Goal: Use online tool/utility: Utilize a website feature to perform a specific function

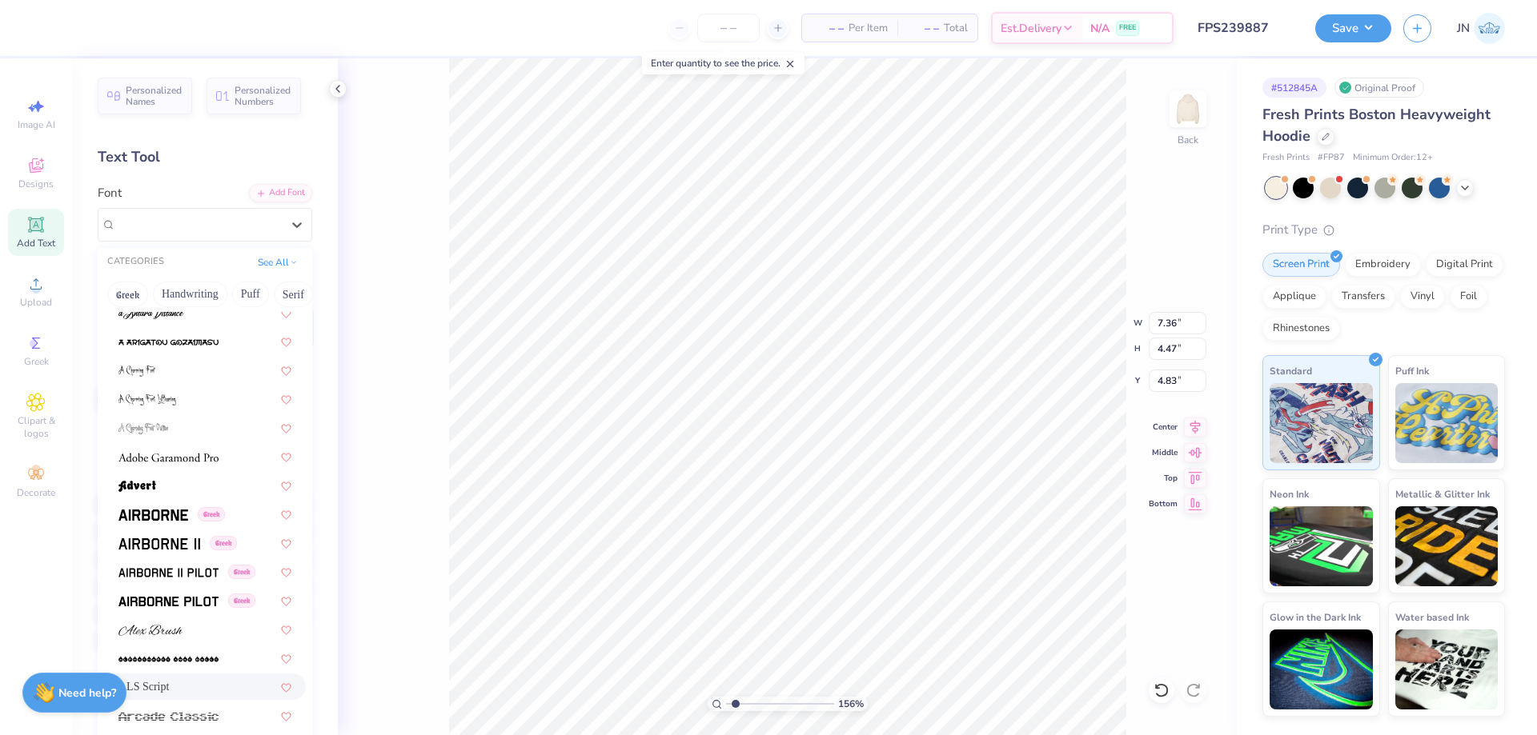
scroll to position [560, 0]
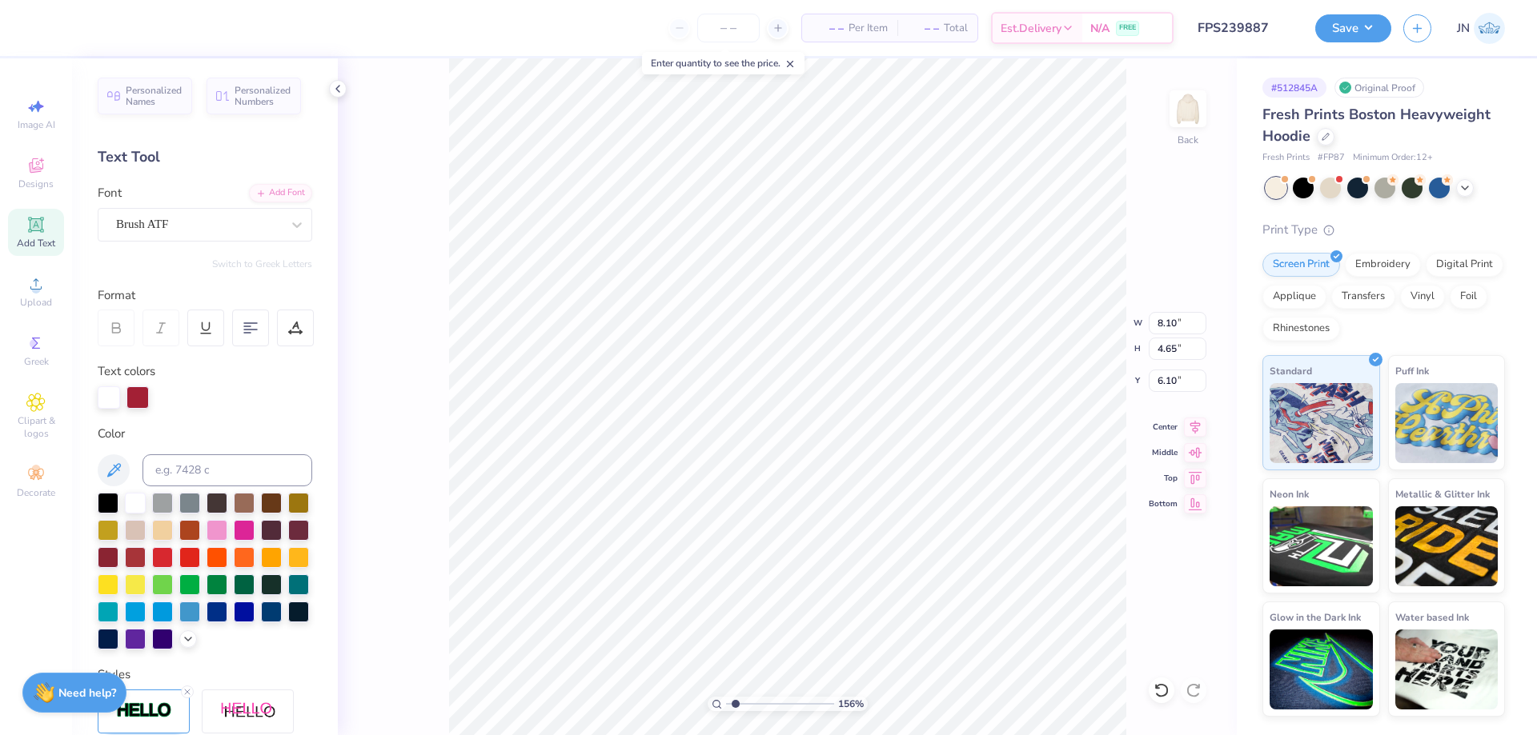
type input "8.10"
type input "4.65"
type input "6.10"
click at [155, 203] on div "Font Brush ATF" at bounding box center [205, 213] width 214 height 58
click at [155, 221] on div "Brush ATF" at bounding box center [198, 224] width 168 height 25
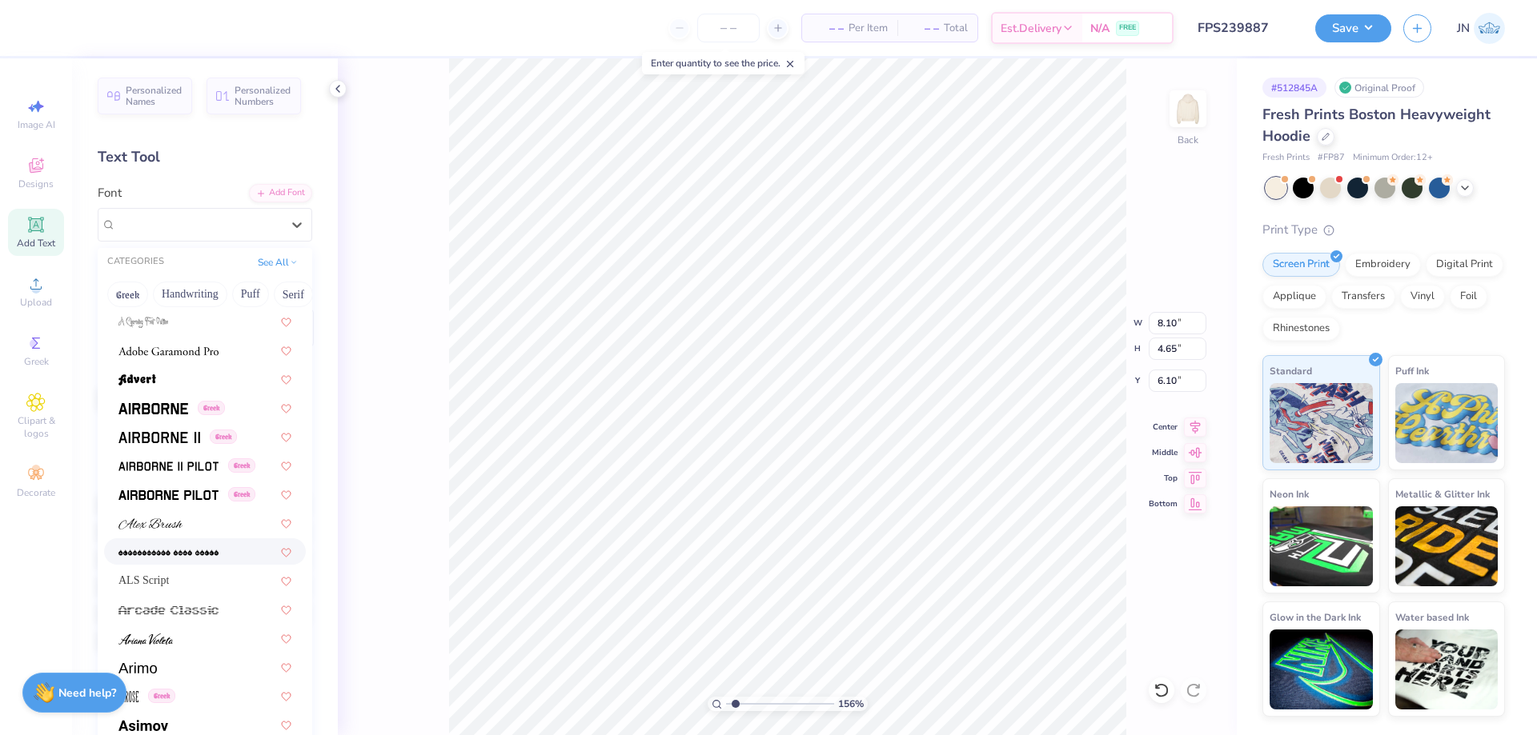
scroll to position [320, 0]
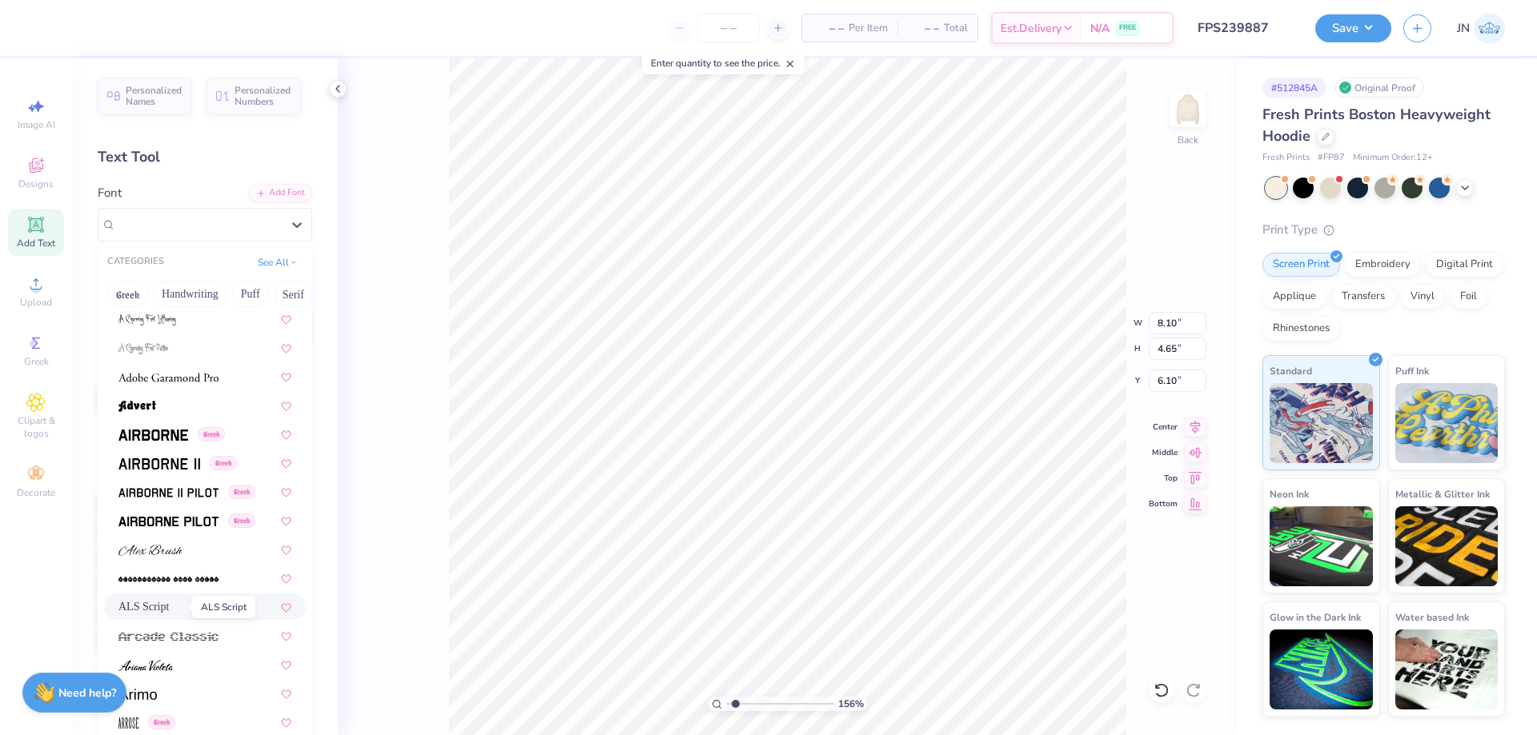
click at [163, 607] on span "ALS Script" at bounding box center [143, 607] width 50 height 17
type input "7.48"
type input "4.43"
type input "6.24"
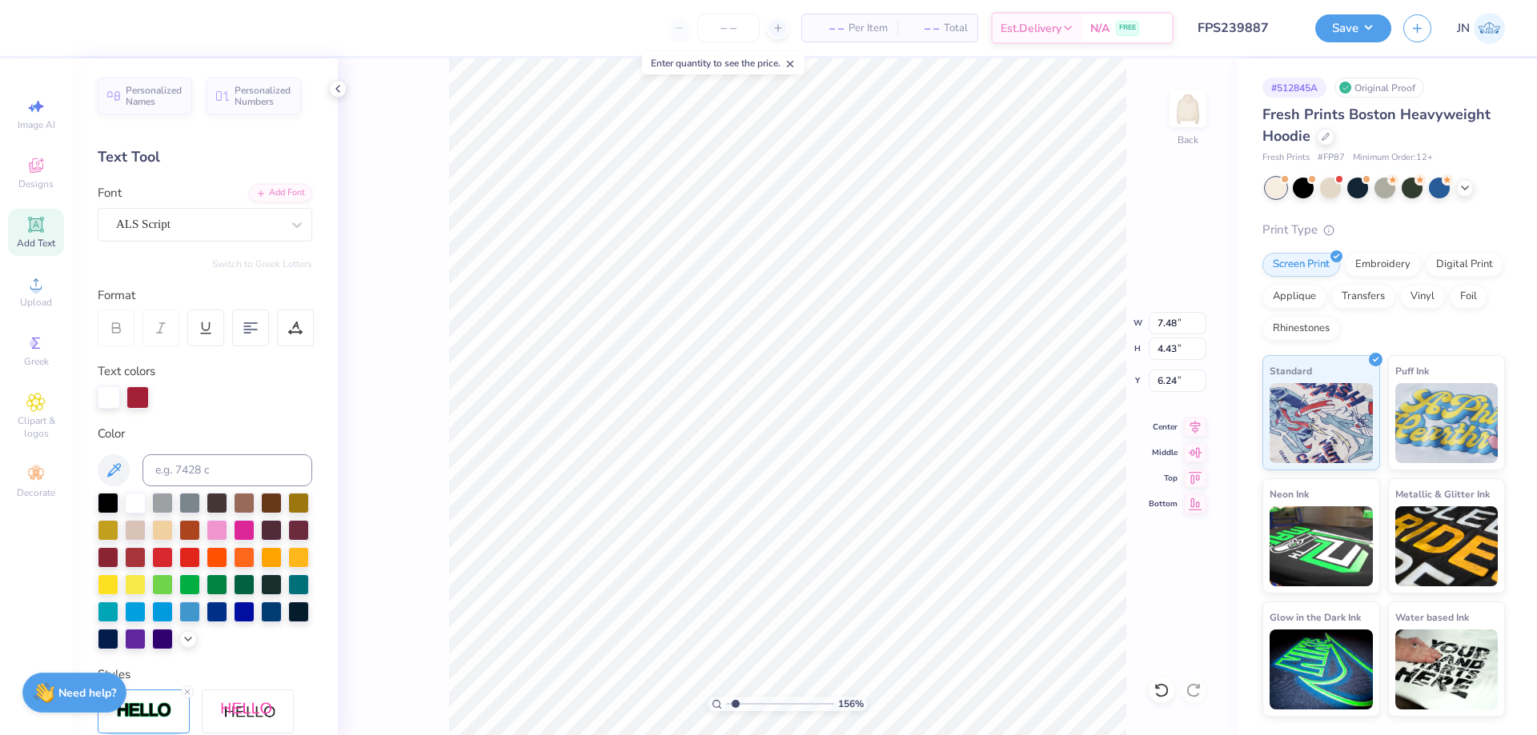
type input "7.36"
type input "4.47"
type input "4.83"
type input "2.03"
type input "1.88"
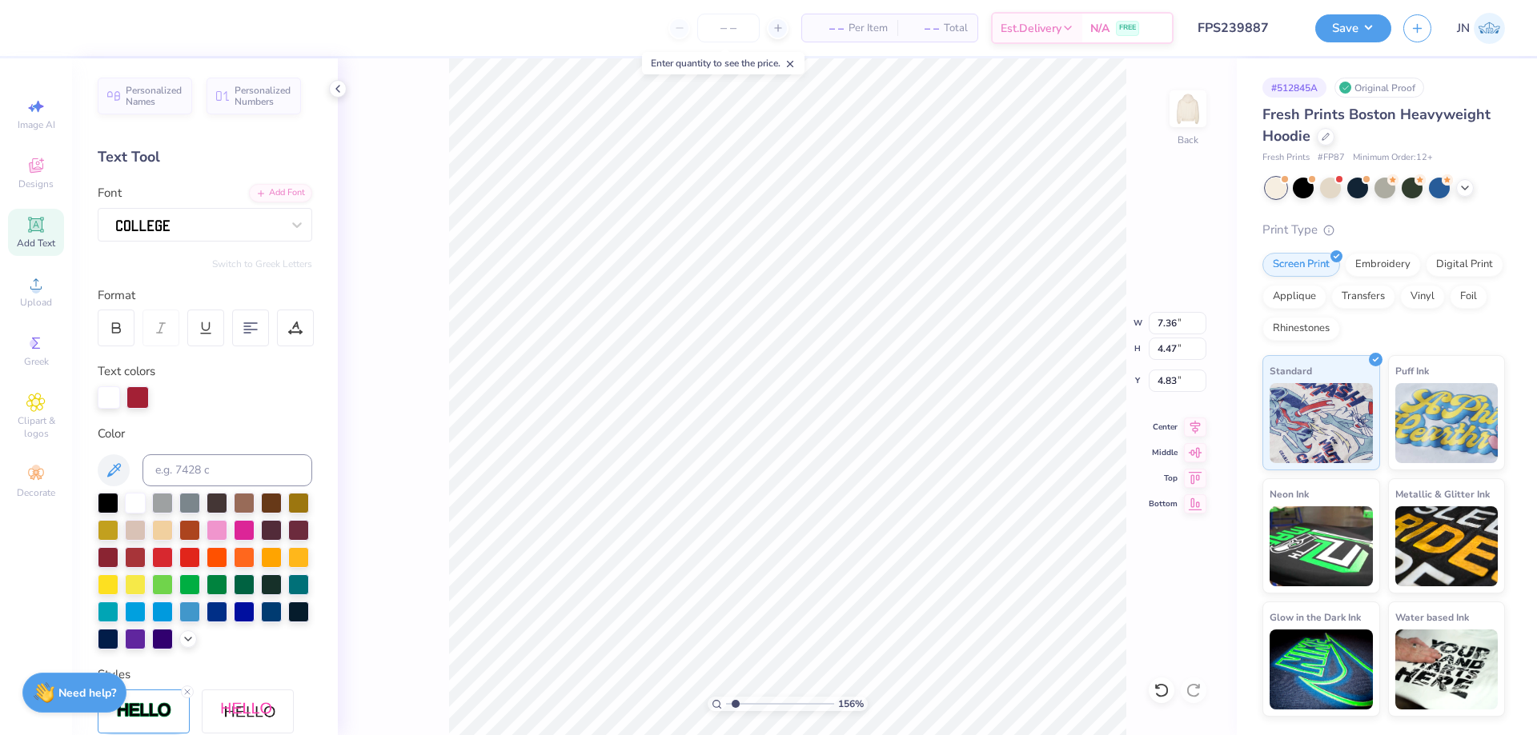
type input "8.98"
click at [219, 228] on div at bounding box center [198, 224] width 168 height 25
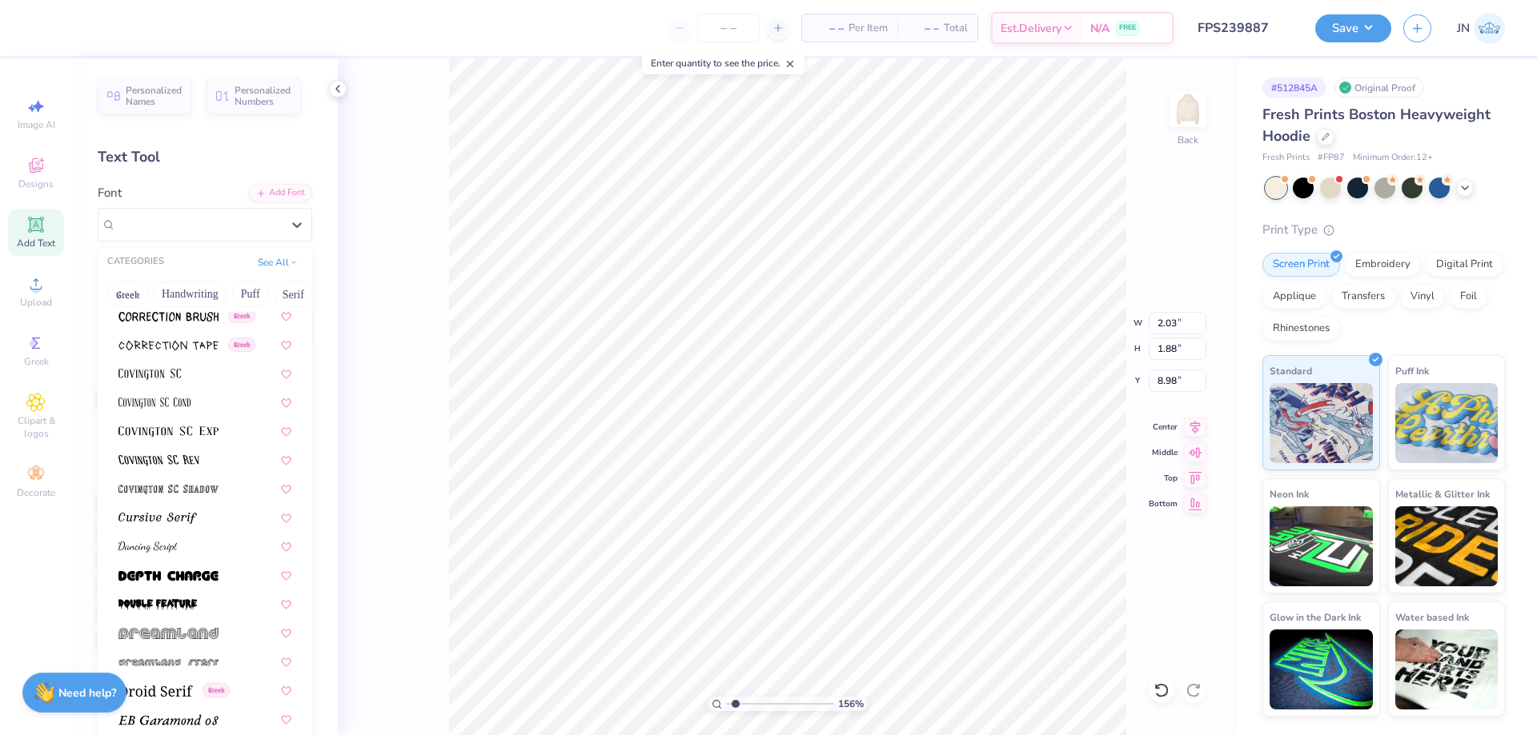
scroll to position [2721, 0]
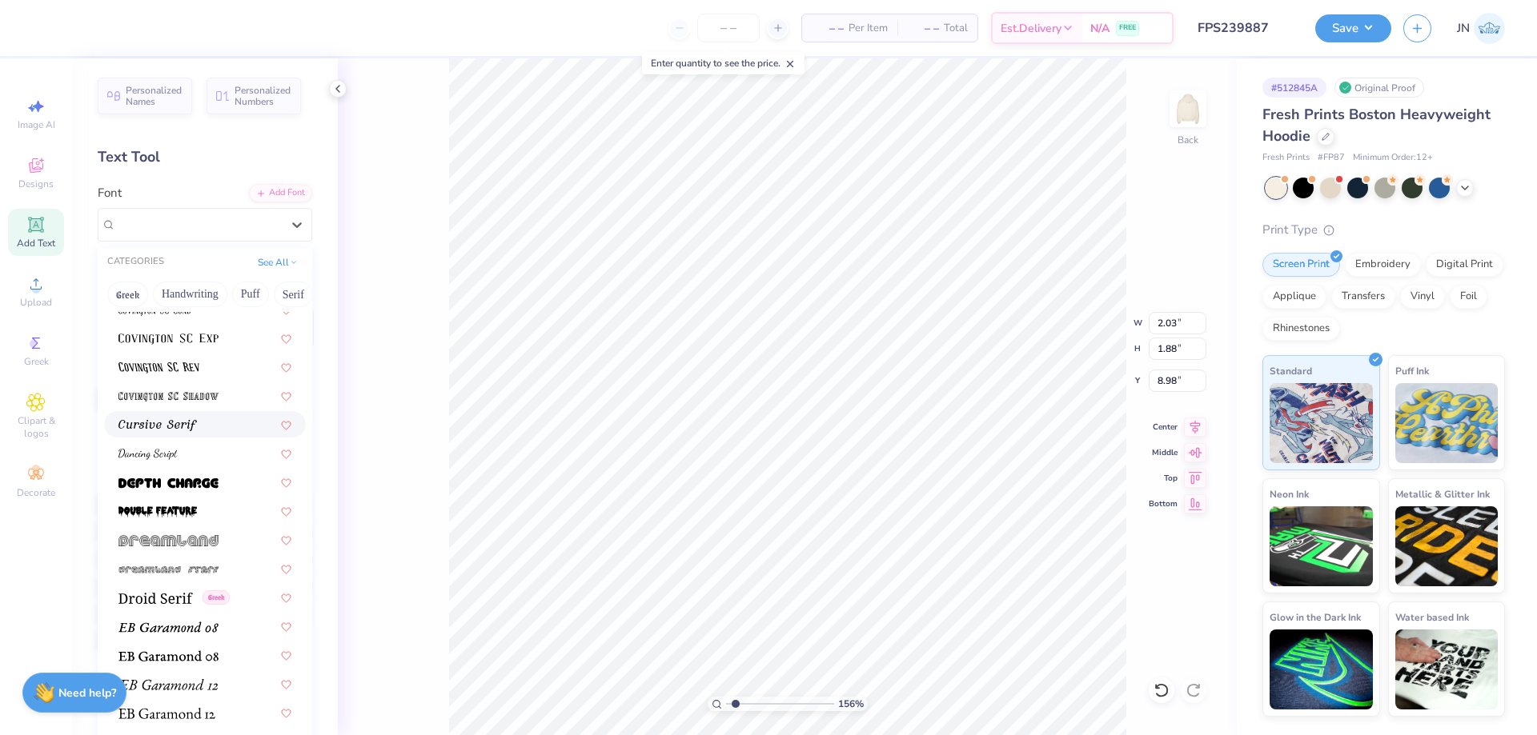
click at [174, 424] on img at bounding box center [157, 425] width 78 height 11
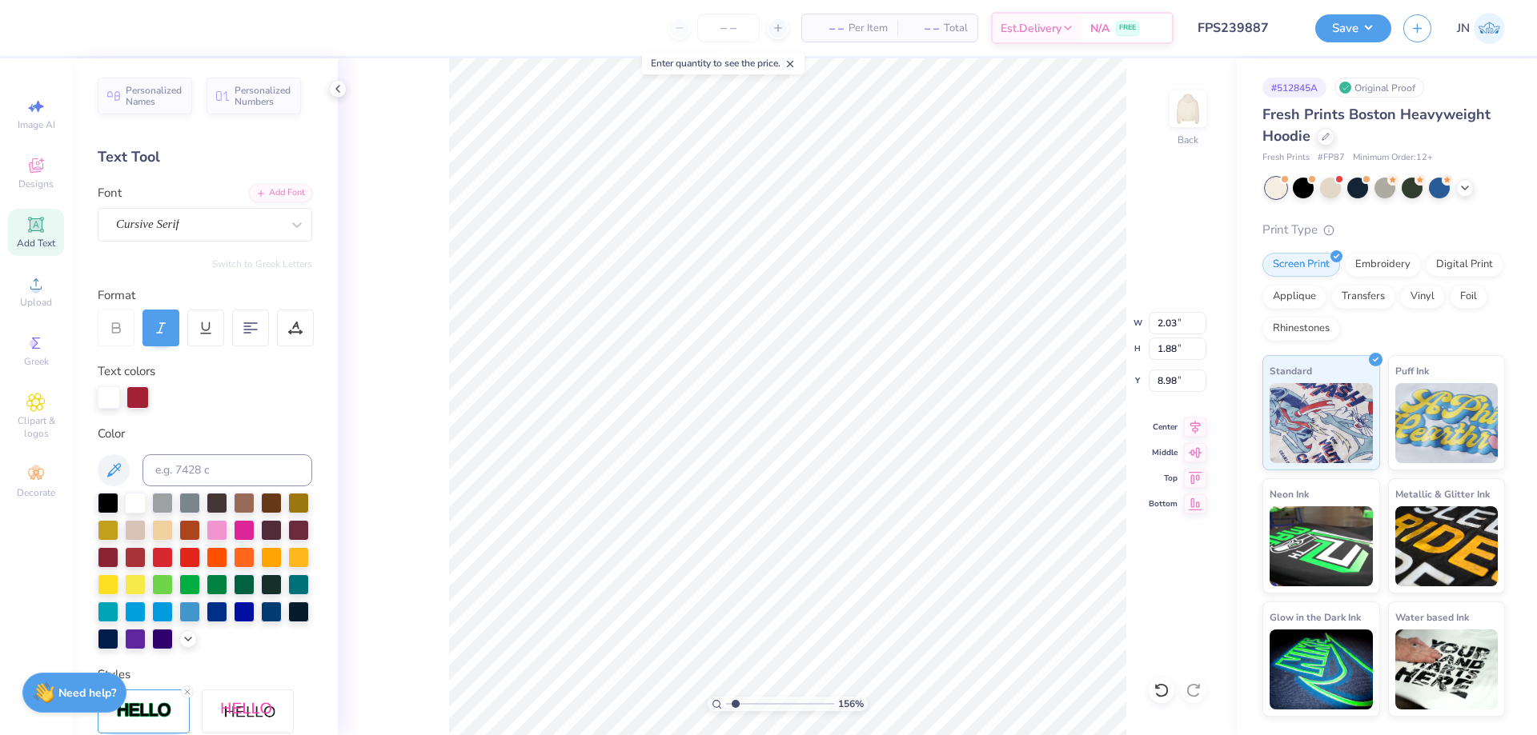
type input "2.96"
type input "1.78"
type input "9.26"
click at [182, 246] on div "Personalized Names Personalized Numbers Text Tool Add Font Font Cursive Serif S…" at bounding box center [205, 396] width 266 height 677
click at [185, 231] on div "Cursive Serif" at bounding box center [198, 224] width 168 height 25
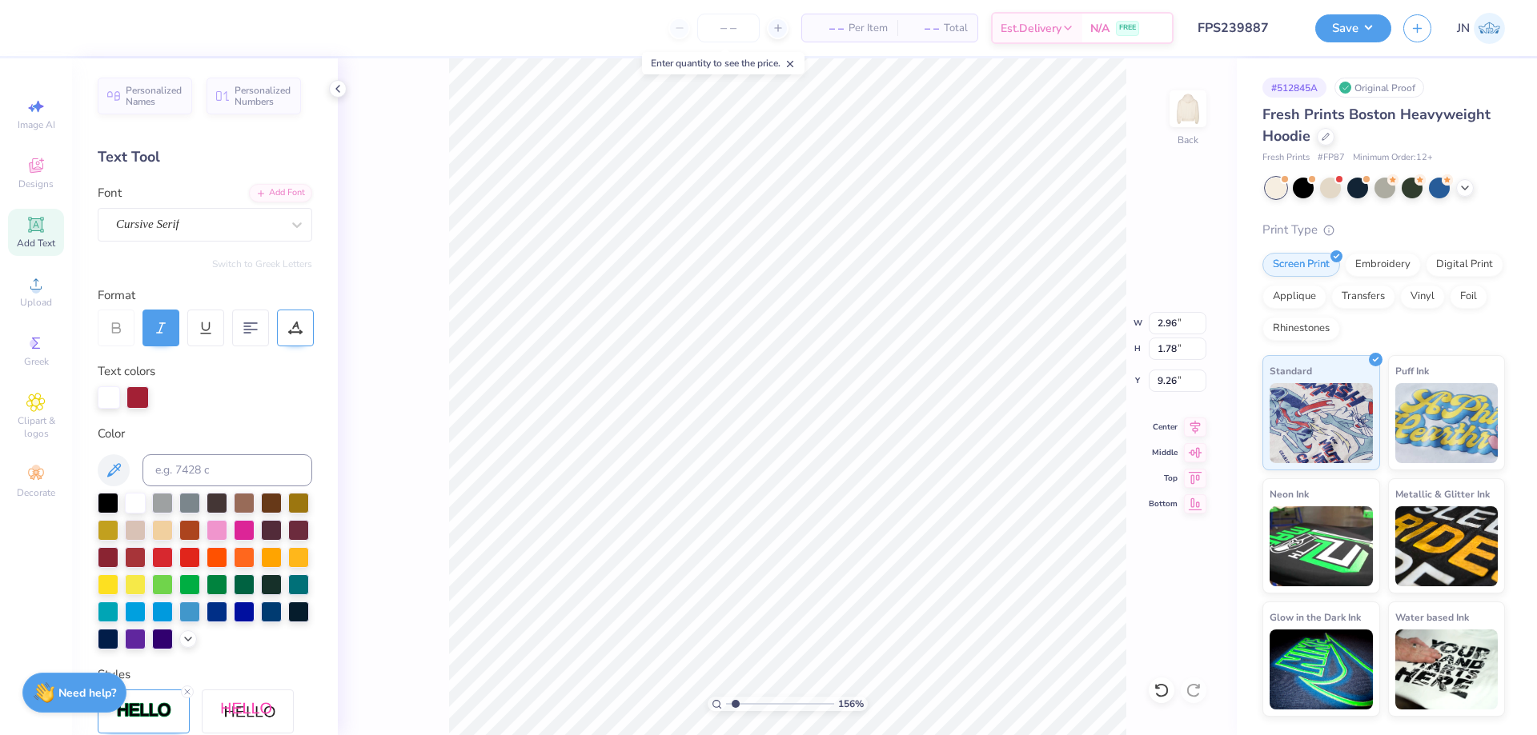
click at [291, 319] on div at bounding box center [295, 328] width 37 height 37
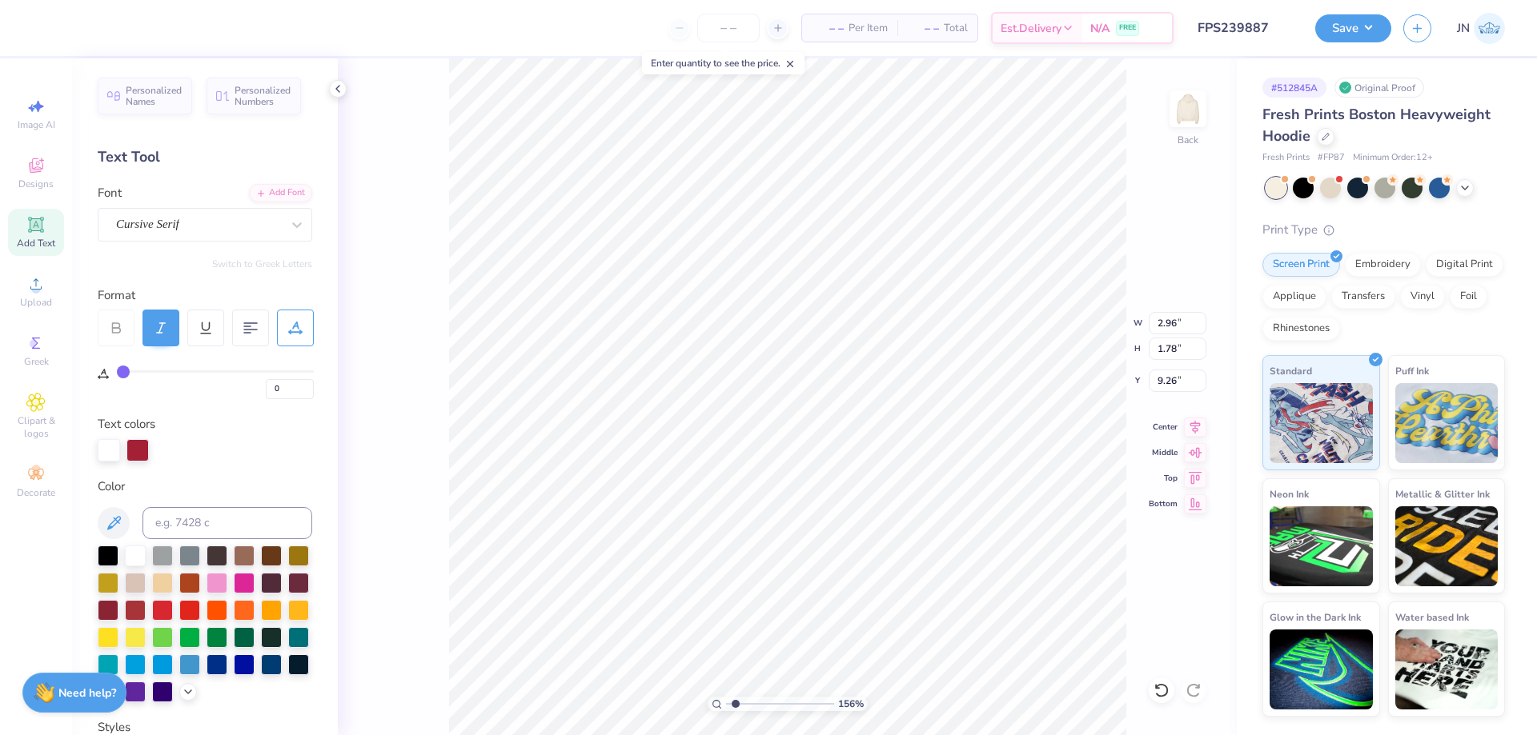
click at [299, 314] on div at bounding box center [295, 328] width 37 height 37
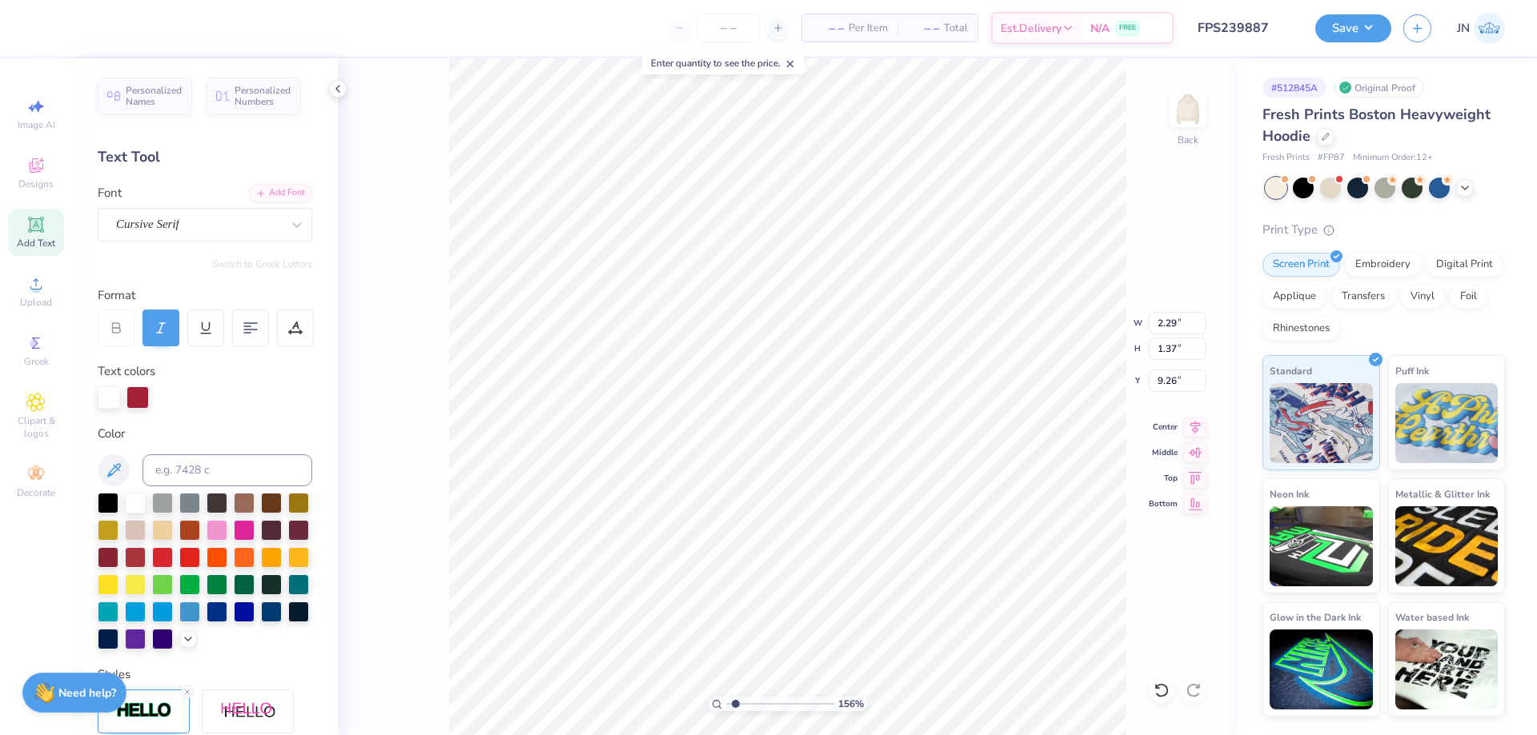
type input "2.29"
type input "1.37"
type input "2.56"
type input "1.54"
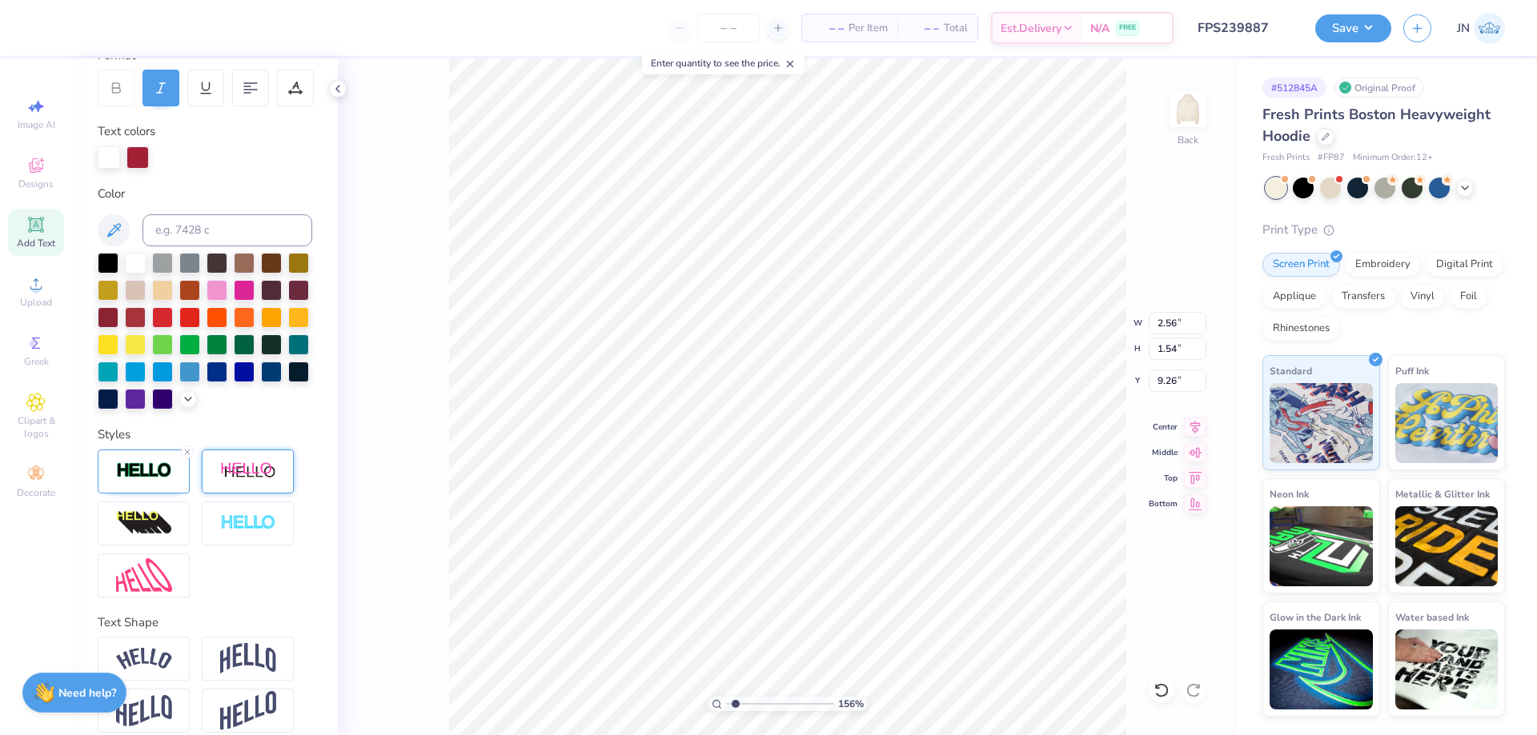
scroll to position [284, 0]
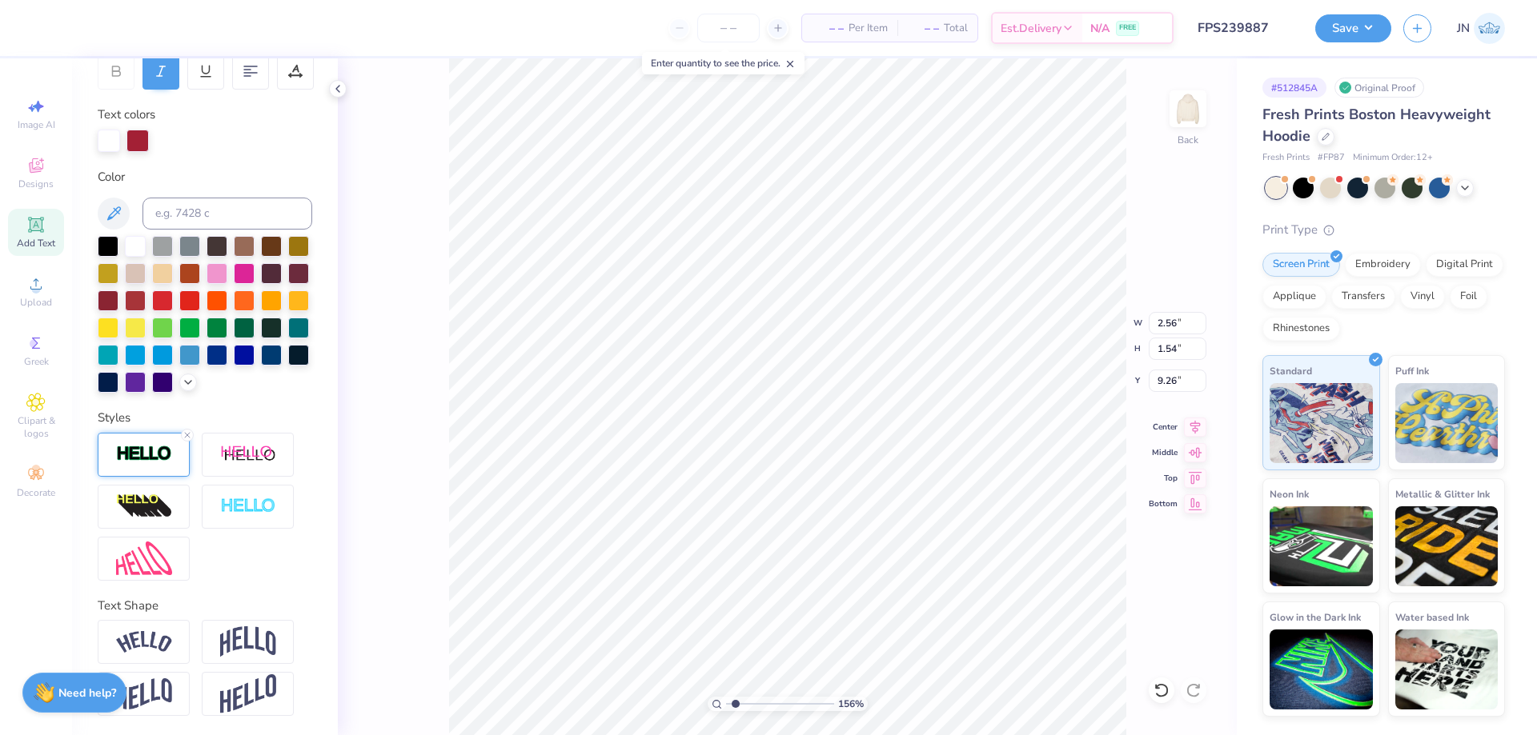
click at [172, 461] on div at bounding box center [144, 455] width 92 height 44
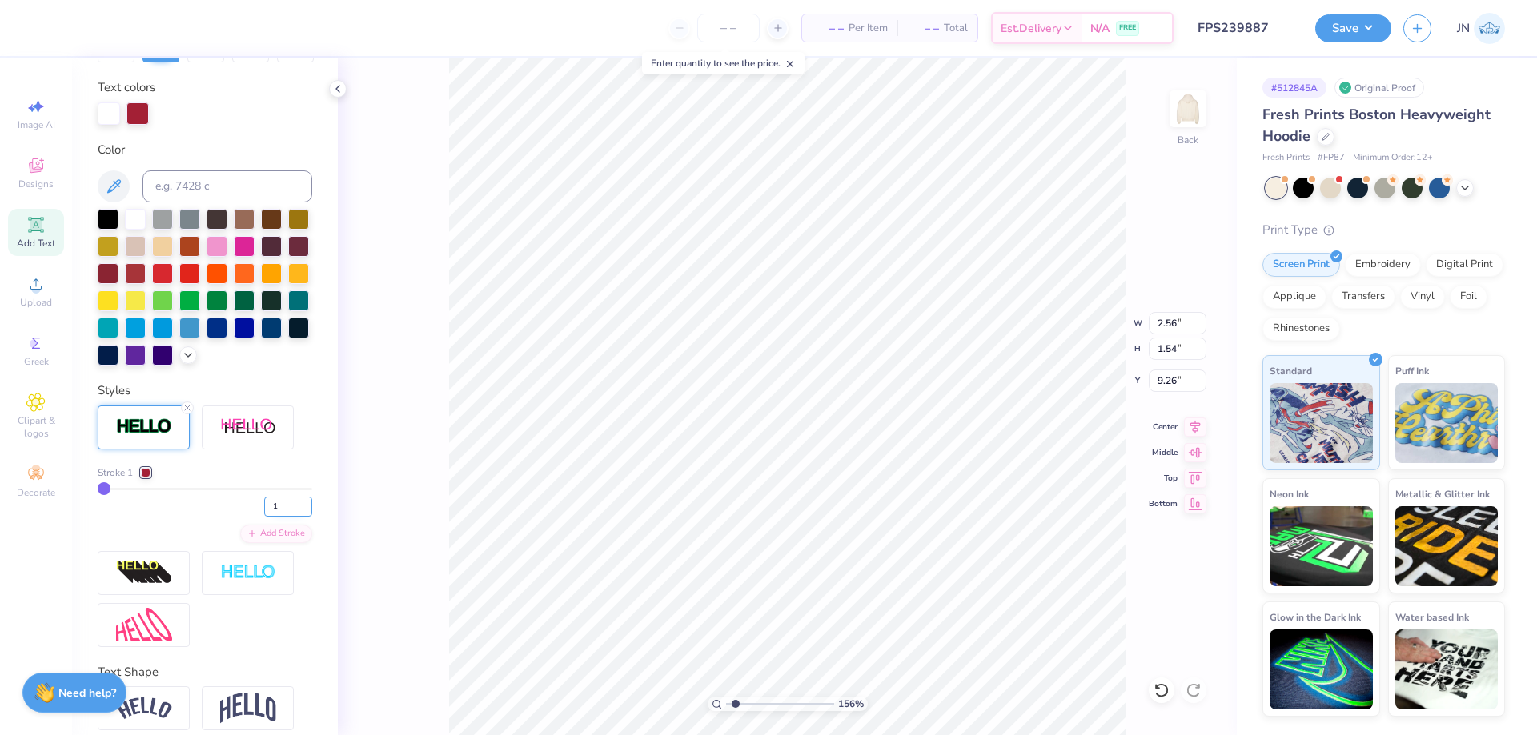
drag, startPoint x: 266, startPoint y: 534, endPoint x: 256, endPoint y: 534, distance: 9.6
click at [264, 517] on input "1" at bounding box center [288, 507] width 48 height 20
type input "2"
type input "2.59"
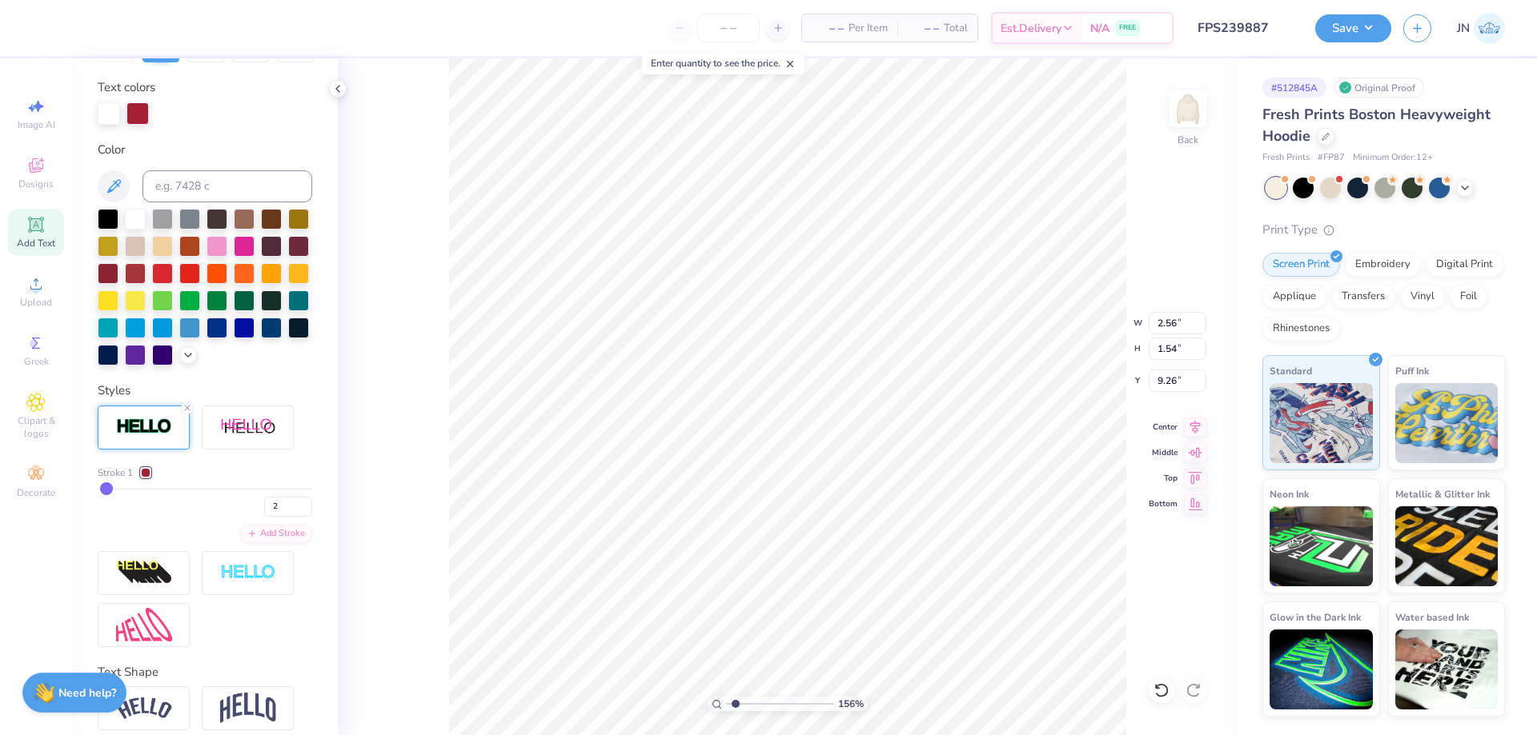
type input "1.56"
type input "9.25"
click at [746, 703] on input "range" at bounding box center [780, 704] width 108 height 14
click at [741, 700] on input "range" at bounding box center [780, 704] width 108 height 14
drag, startPoint x: 741, startPoint y: 700, endPoint x: 771, endPoint y: 702, distance: 29.7
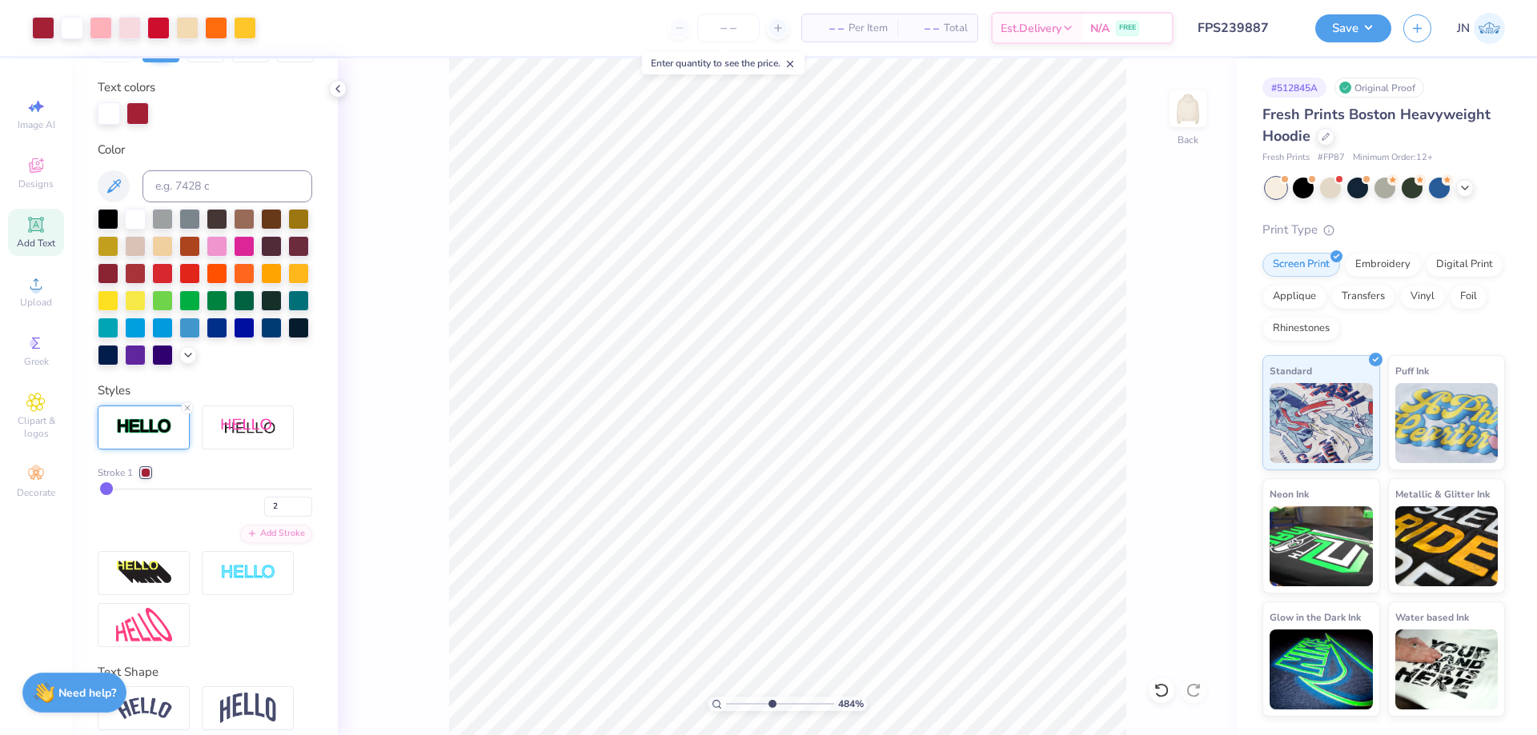
type input "4.84"
click at [771, 702] on input "range" at bounding box center [780, 704] width 108 height 14
drag, startPoint x: 267, startPoint y: 536, endPoint x: 239, endPoint y: 538, distance: 28.1
click at [239, 517] on div "2" at bounding box center [205, 502] width 214 height 29
type input "1"
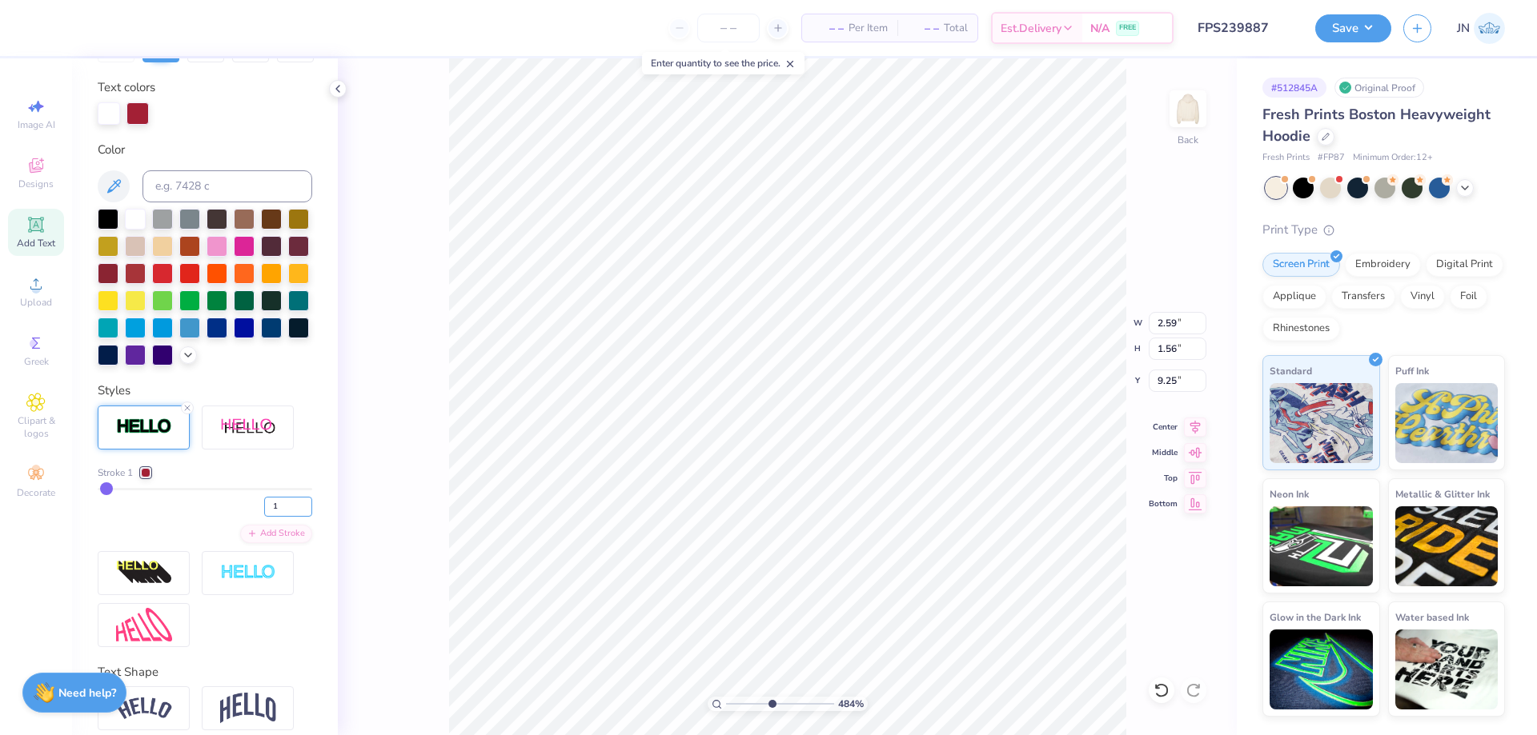
type input "1"
type input "2.56"
type input "1.54"
type input "9.26"
drag, startPoint x: 766, startPoint y: 707, endPoint x: 744, endPoint y: 706, distance: 21.6
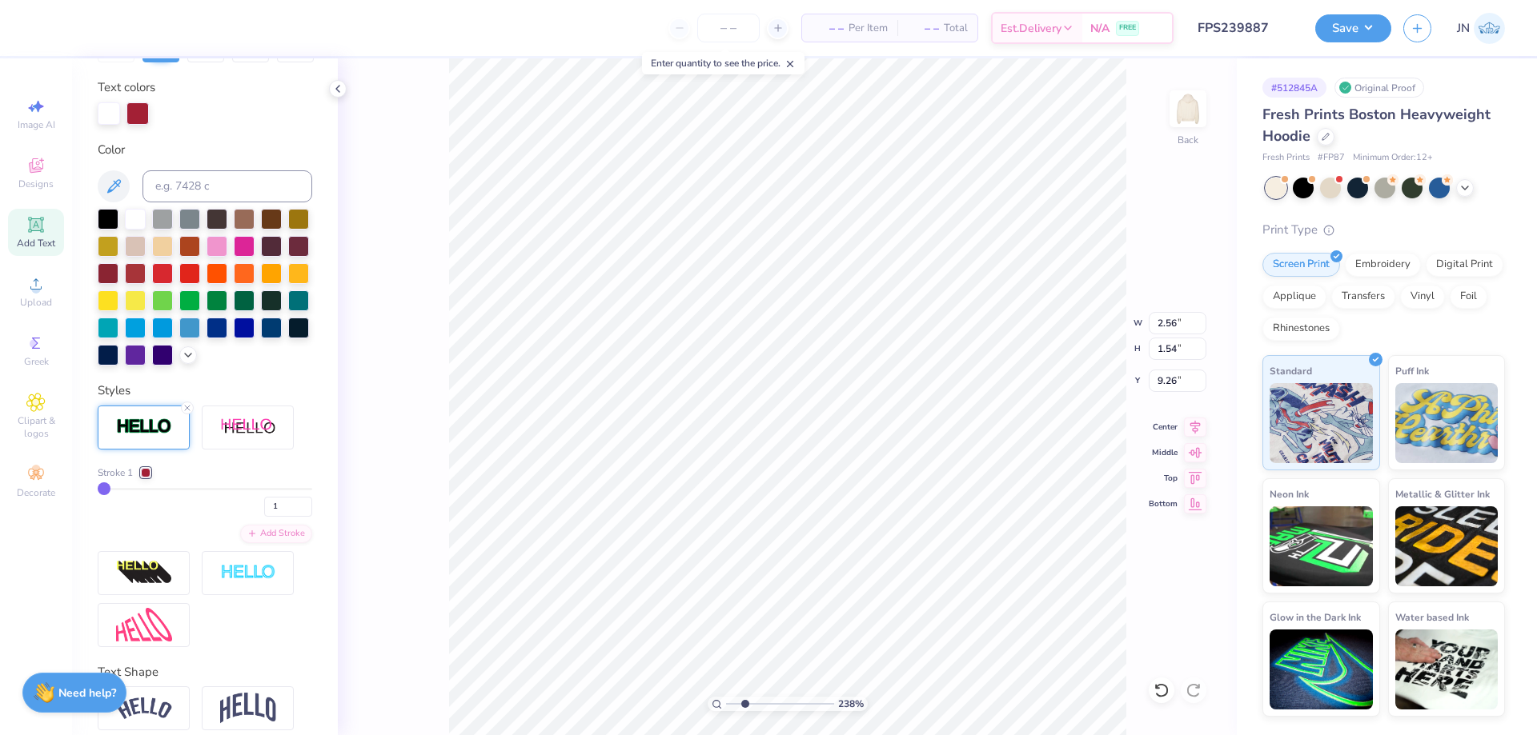
type input "2.38"
click at [744, 706] on input "range" at bounding box center [780, 704] width 108 height 14
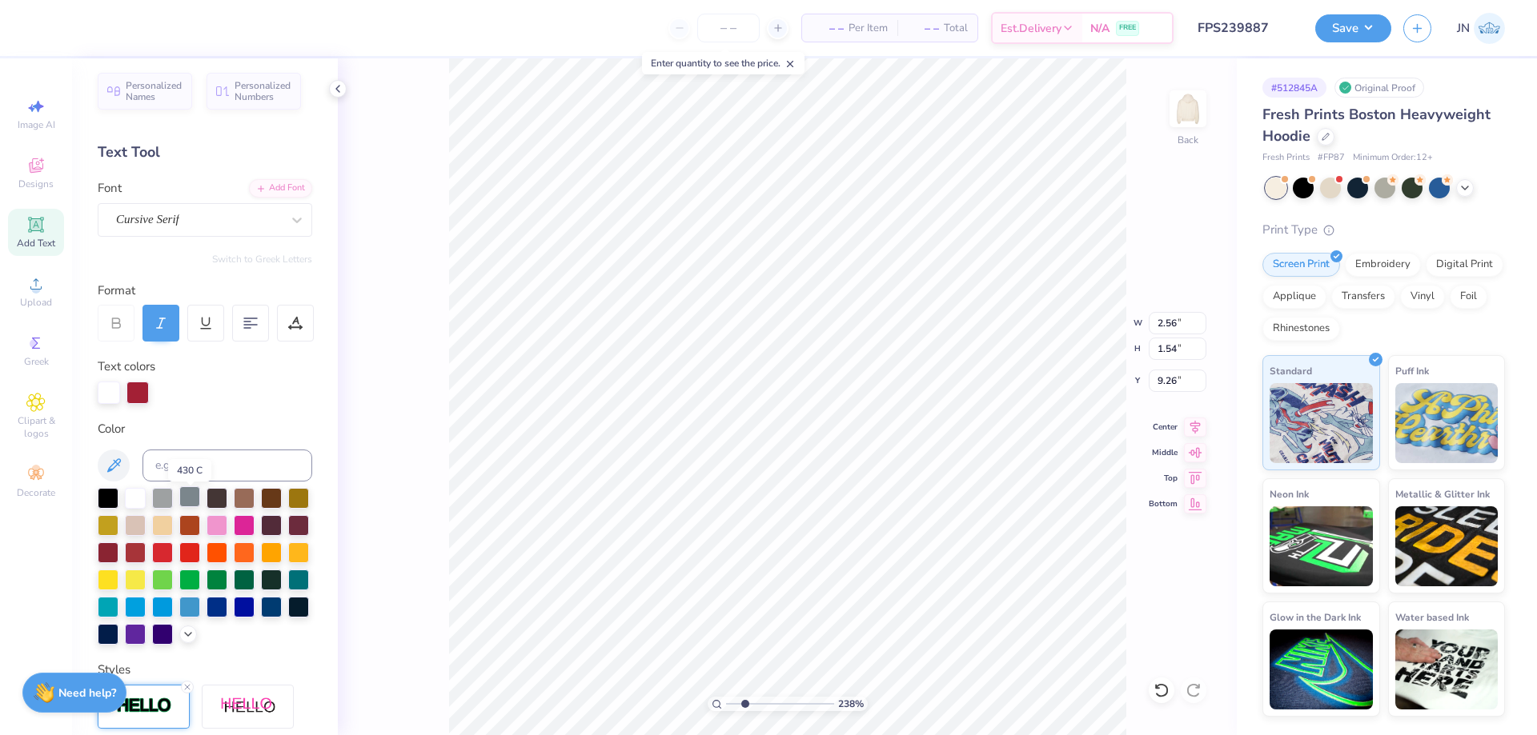
scroll to position [0, 0]
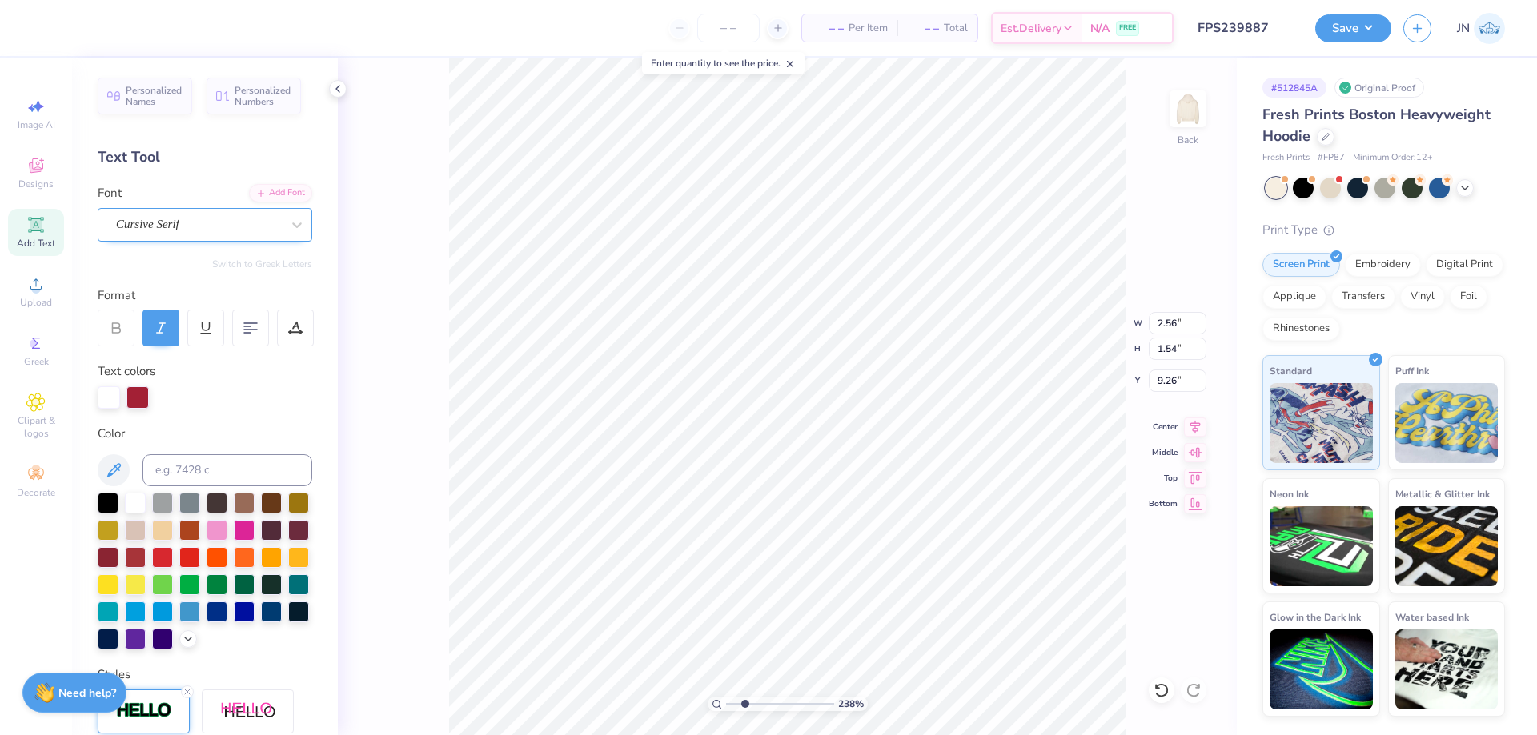
click at [170, 214] on div at bounding box center [198, 225] width 165 height 22
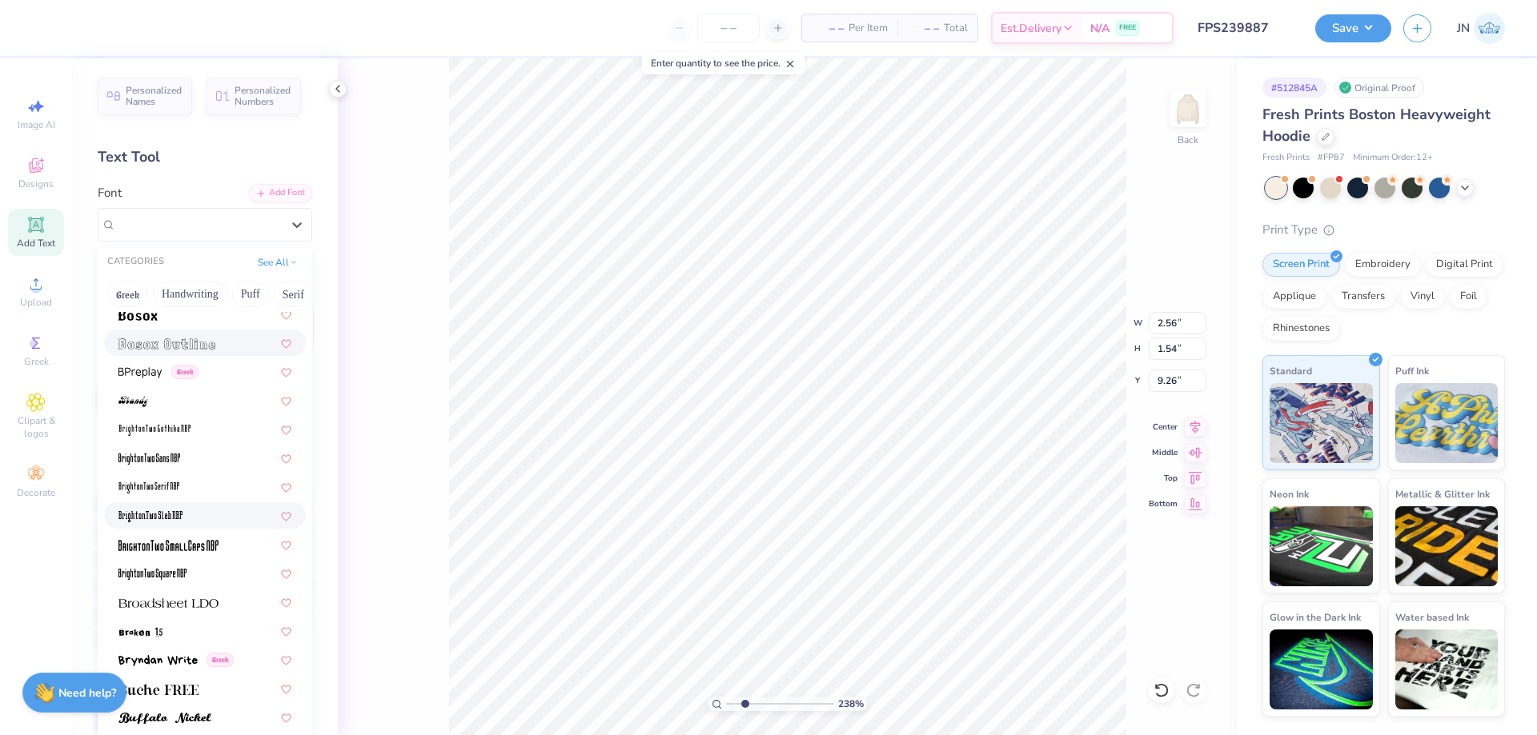
scroll to position [1280, 0]
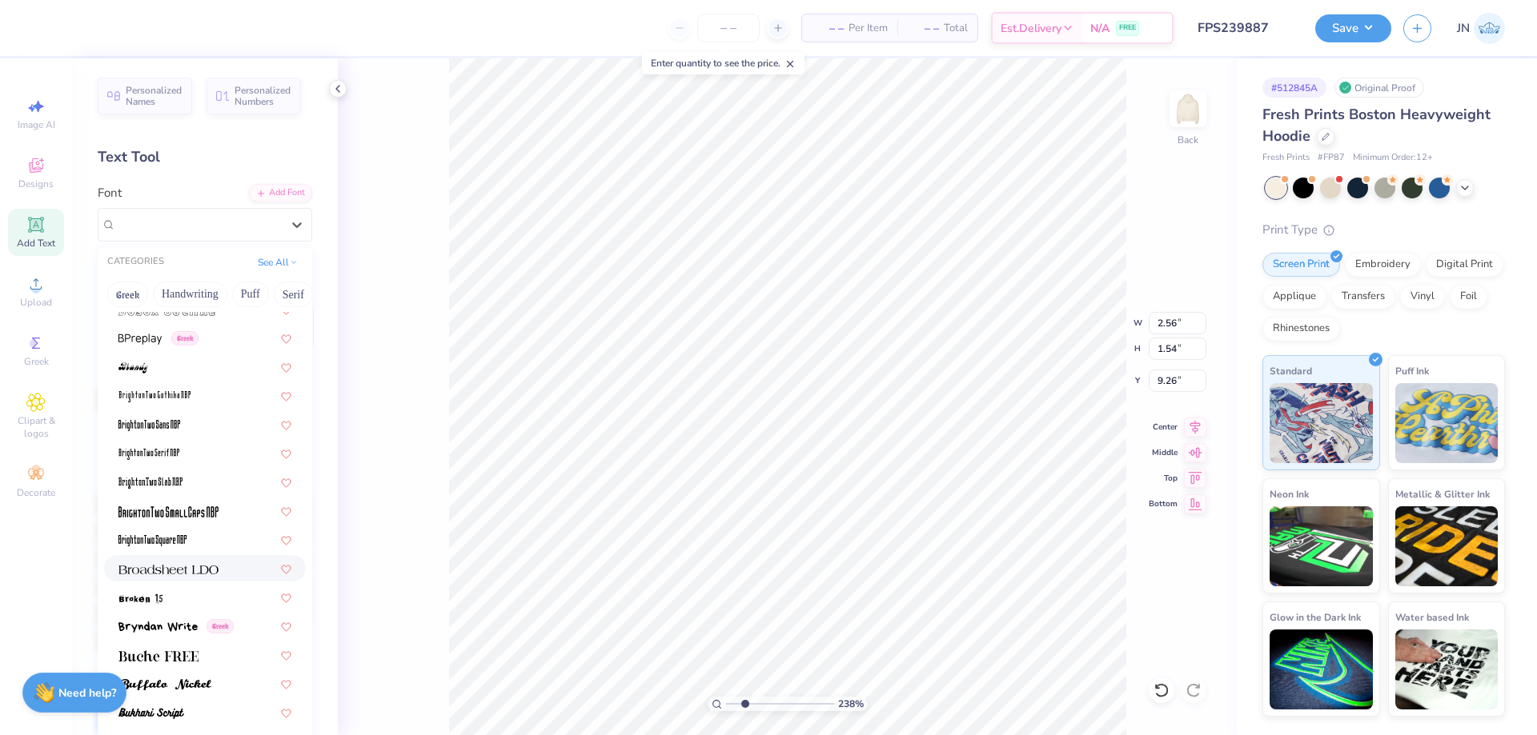
click at [188, 565] on img at bounding box center [168, 569] width 100 height 11
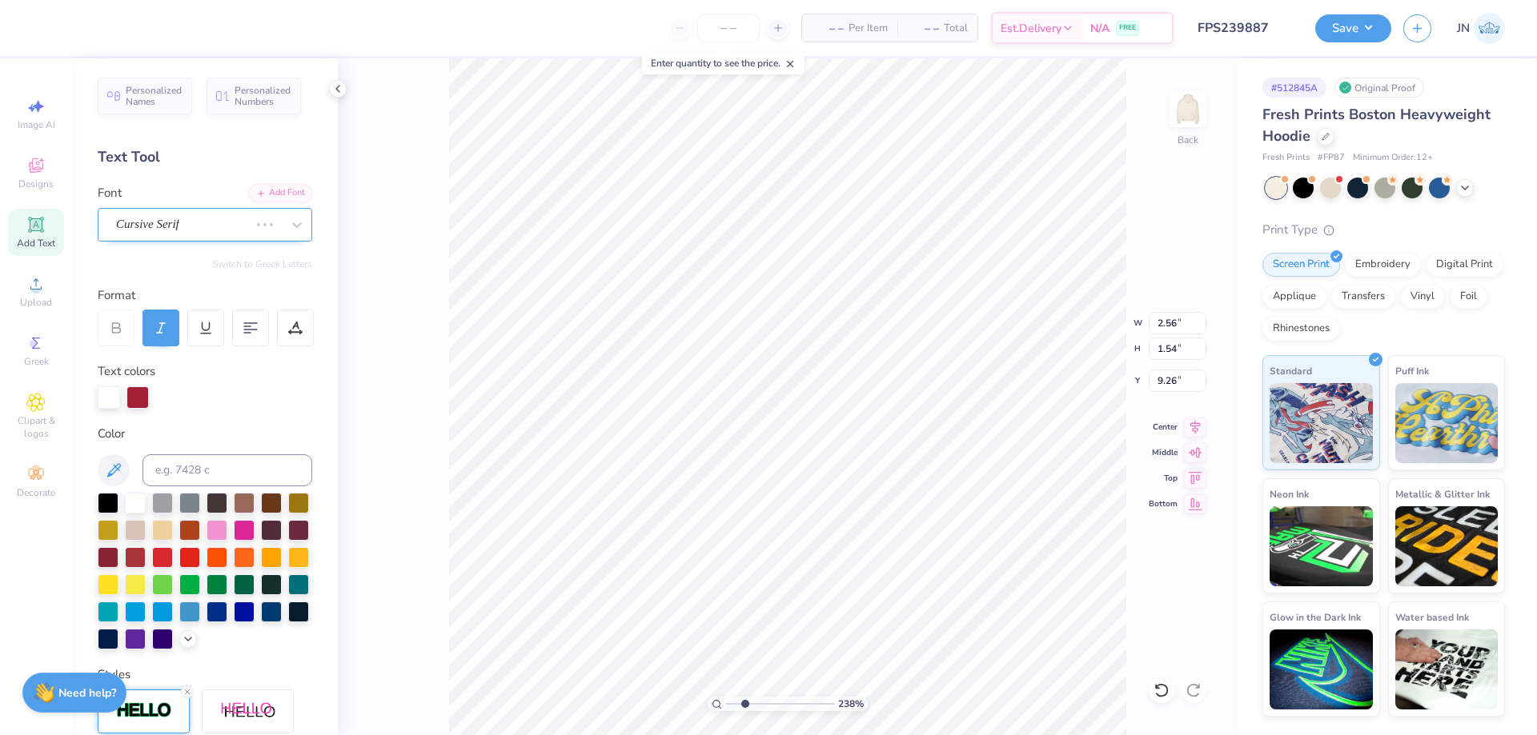
click at [171, 227] on div "Cursive Serif" at bounding box center [182, 224] width 136 height 25
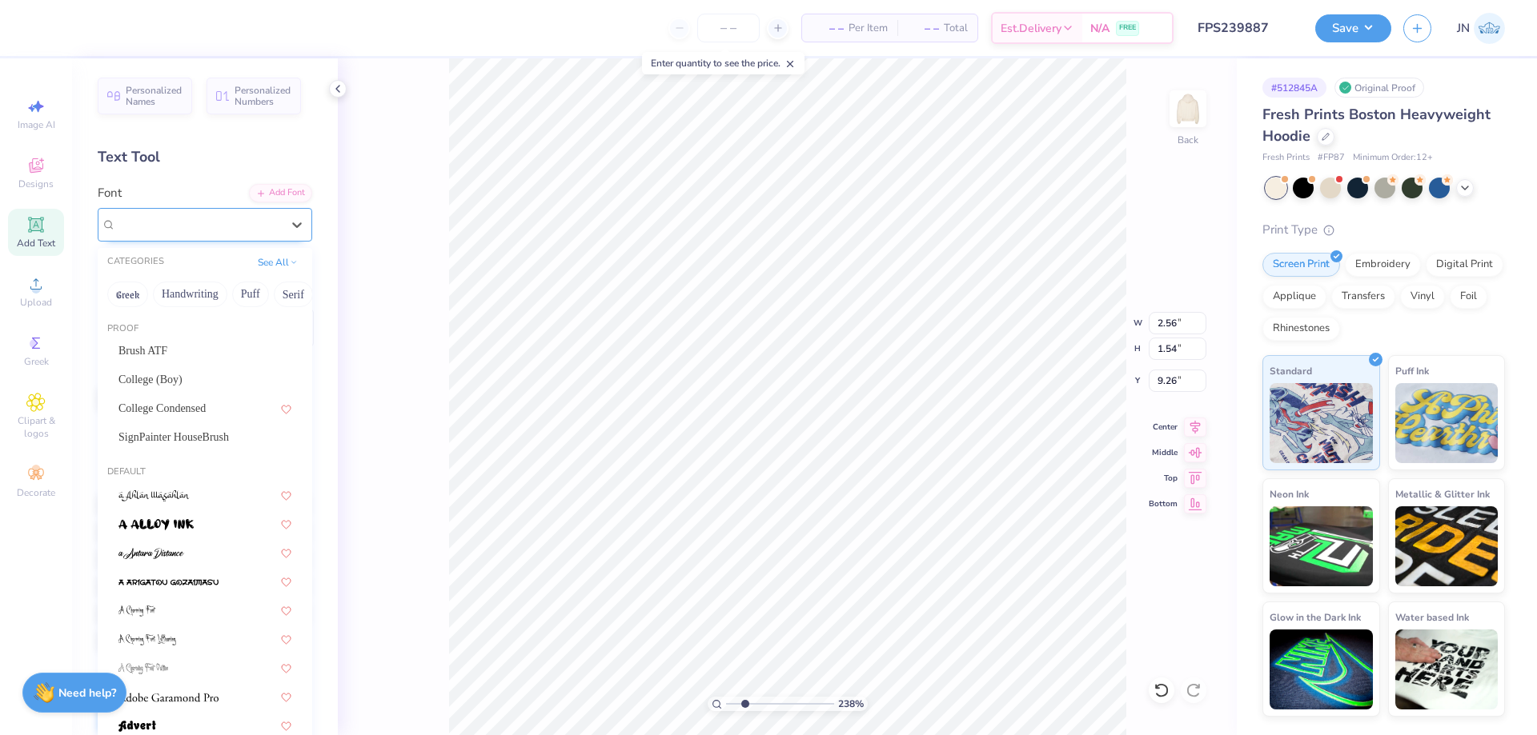
type input "2.51"
type input "1.33"
type input "9.36"
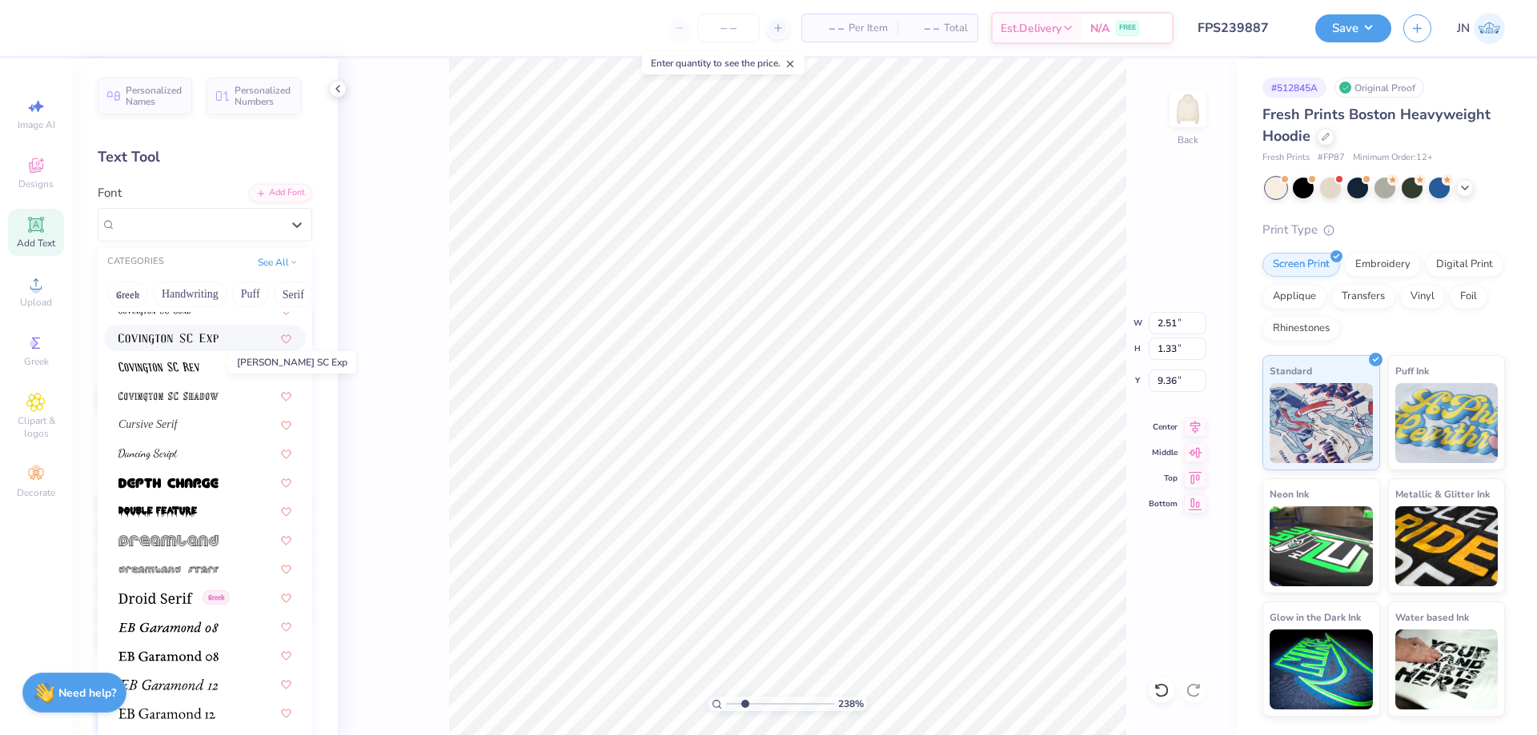
scroll to position [2481, 0]
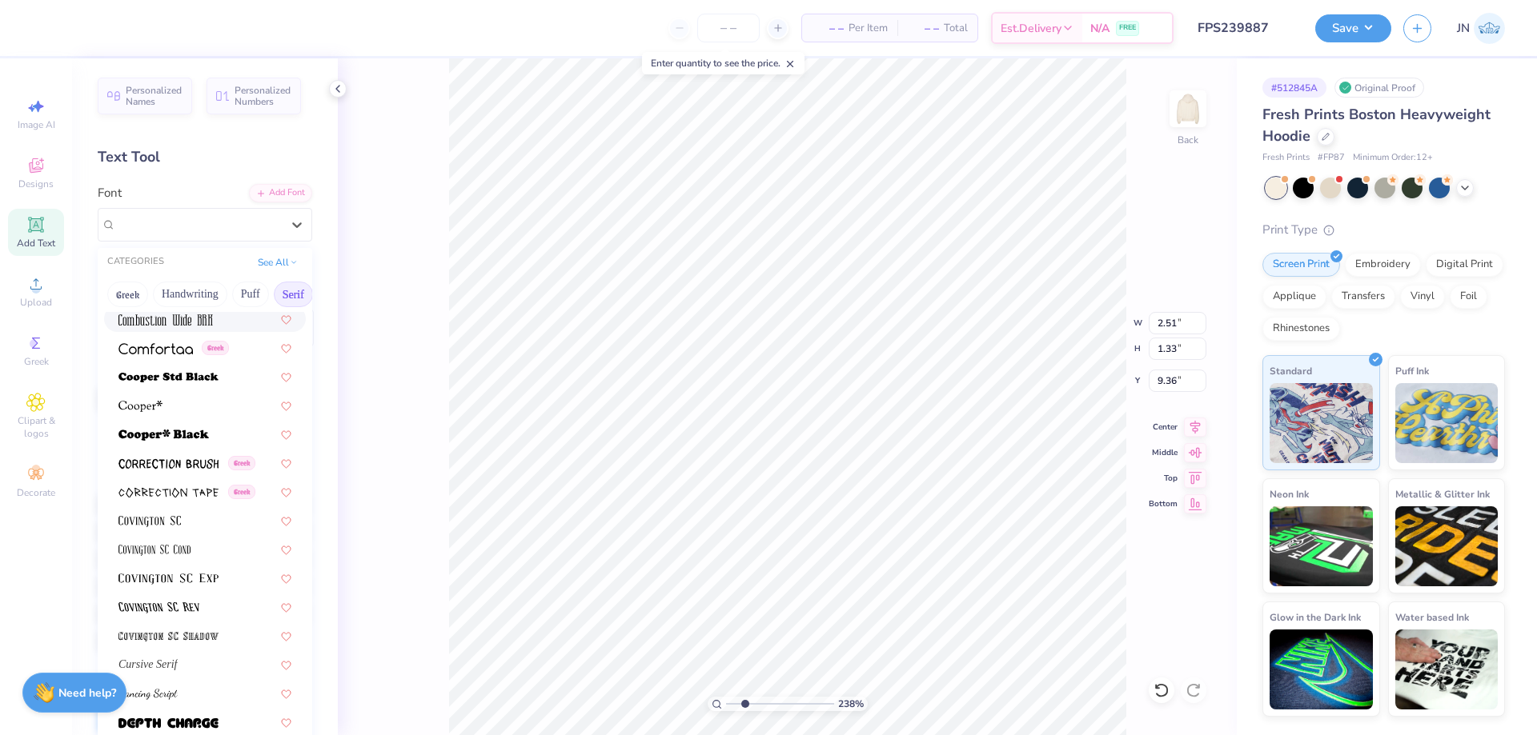
click at [294, 287] on button "Serif" at bounding box center [293, 295] width 39 height 26
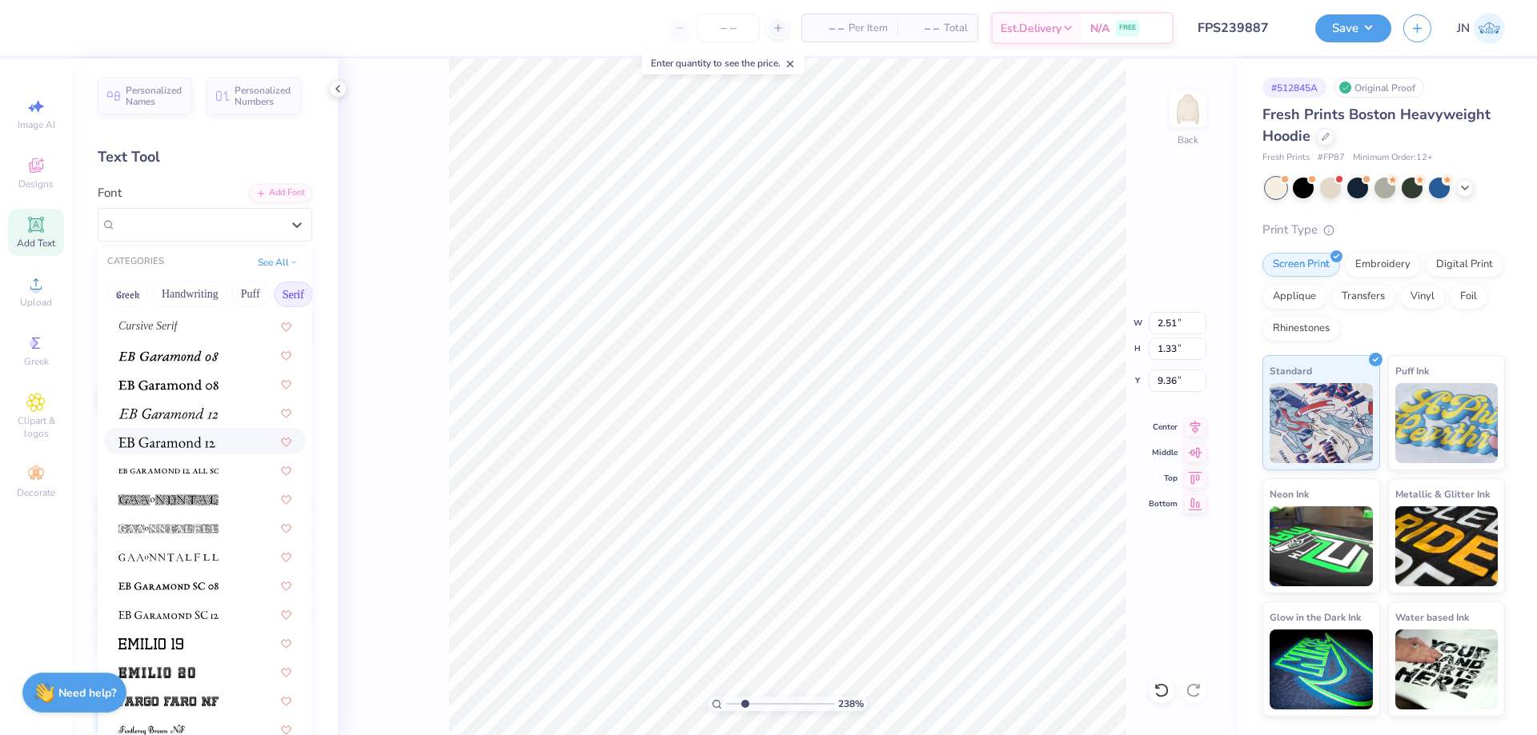
scroll to position [960, 0]
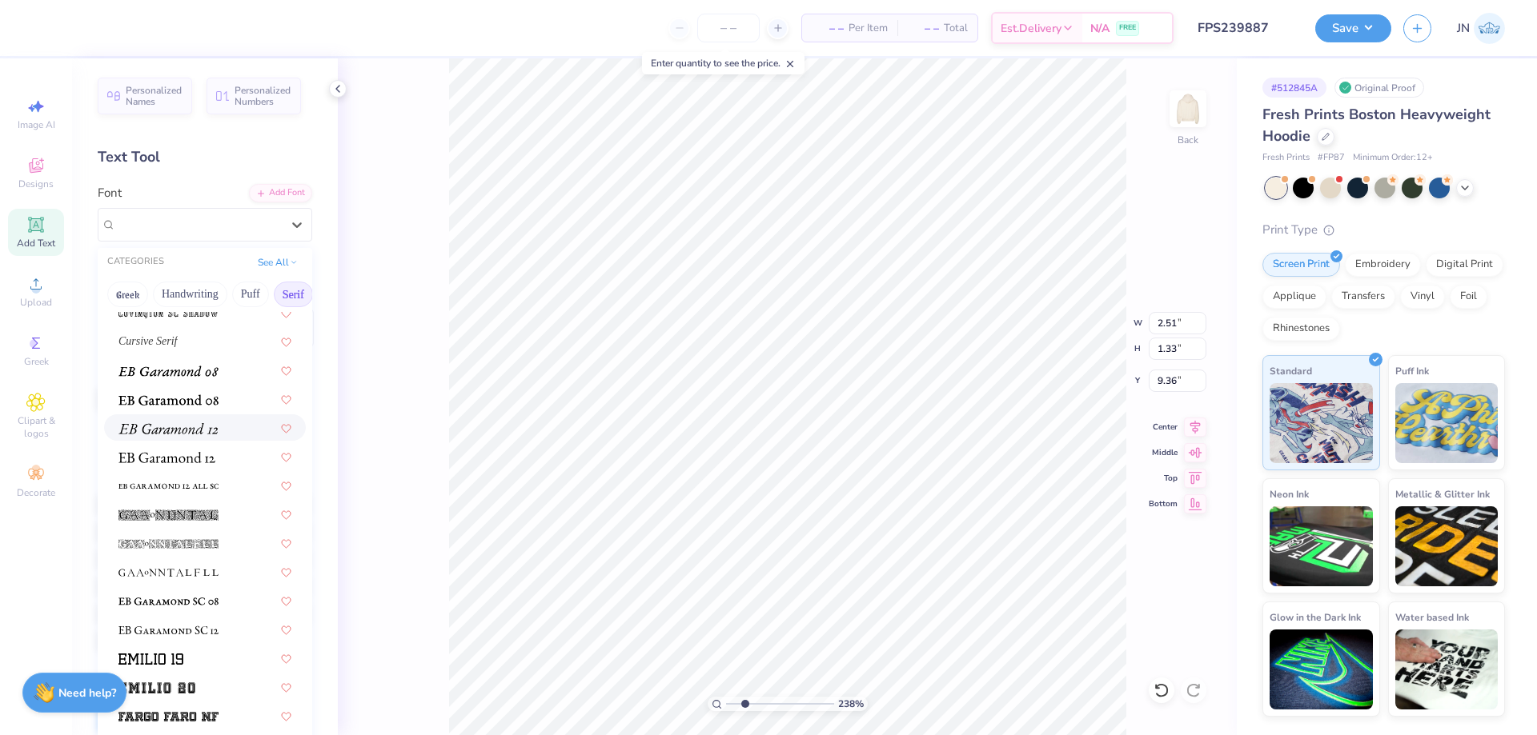
click at [179, 431] on img at bounding box center [167, 428] width 99 height 11
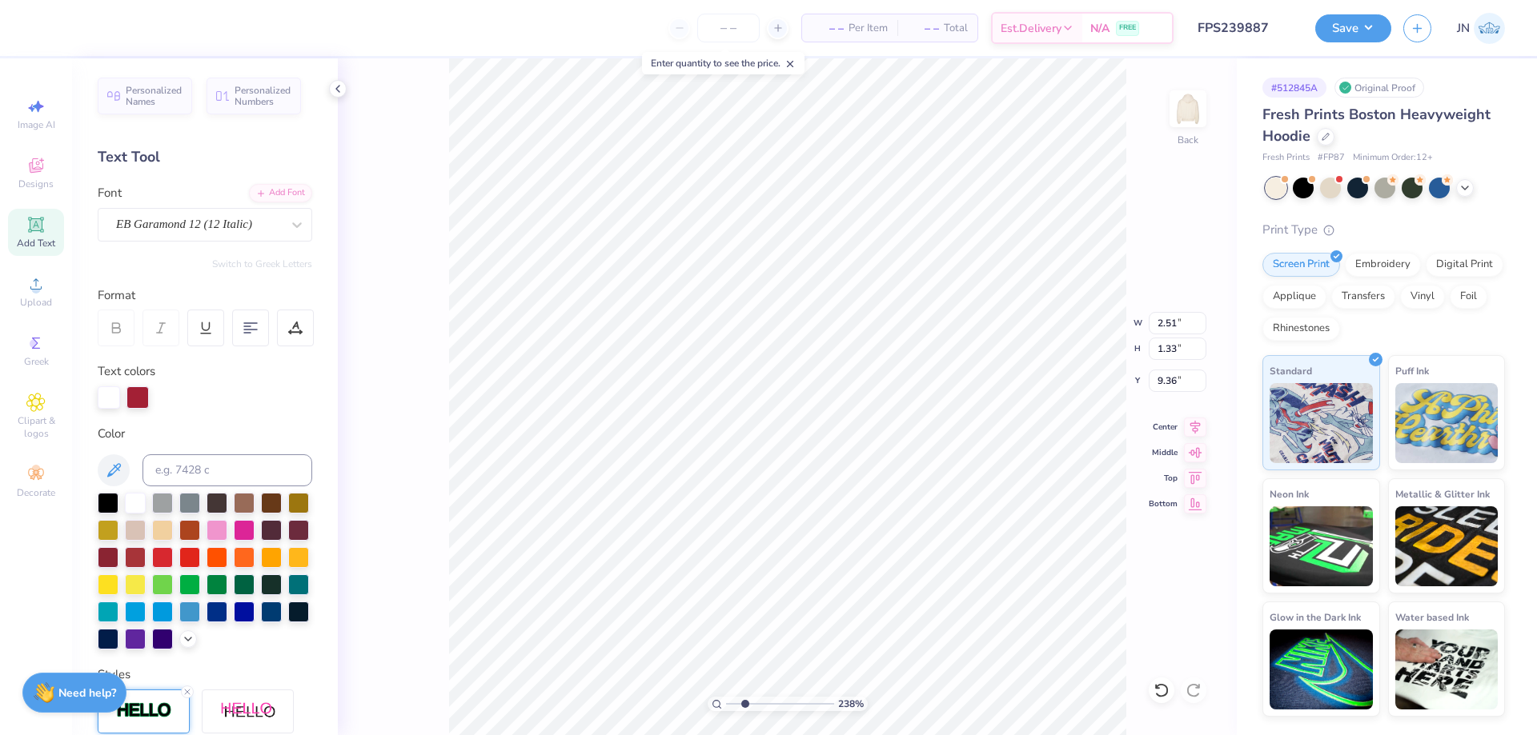
type input "1.53"
type input "1.24"
type input "9.41"
click at [195, 228] on div "EB Garamond 12 (12 Italic)" at bounding box center [198, 224] width 168 height 25
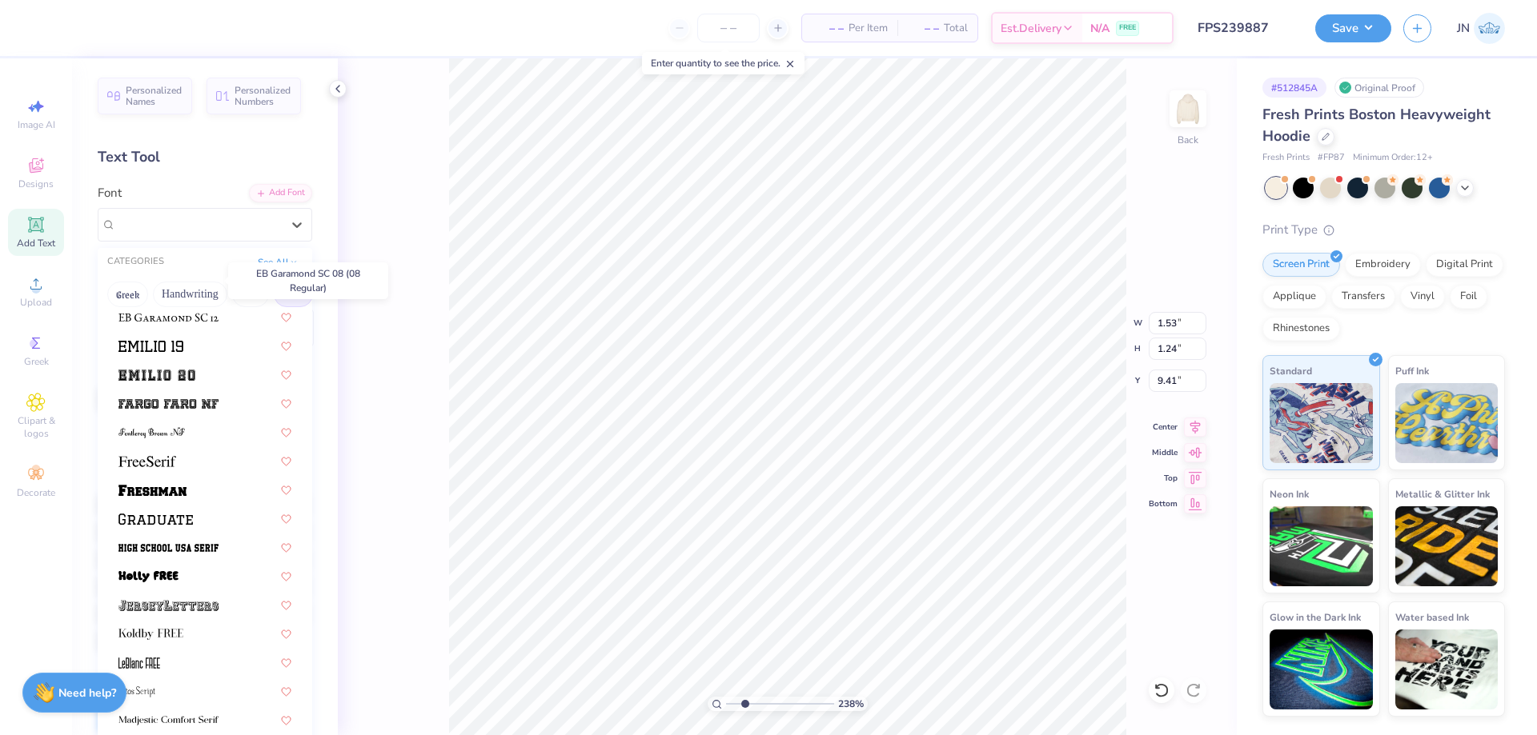
scroll to position [1280, 0]
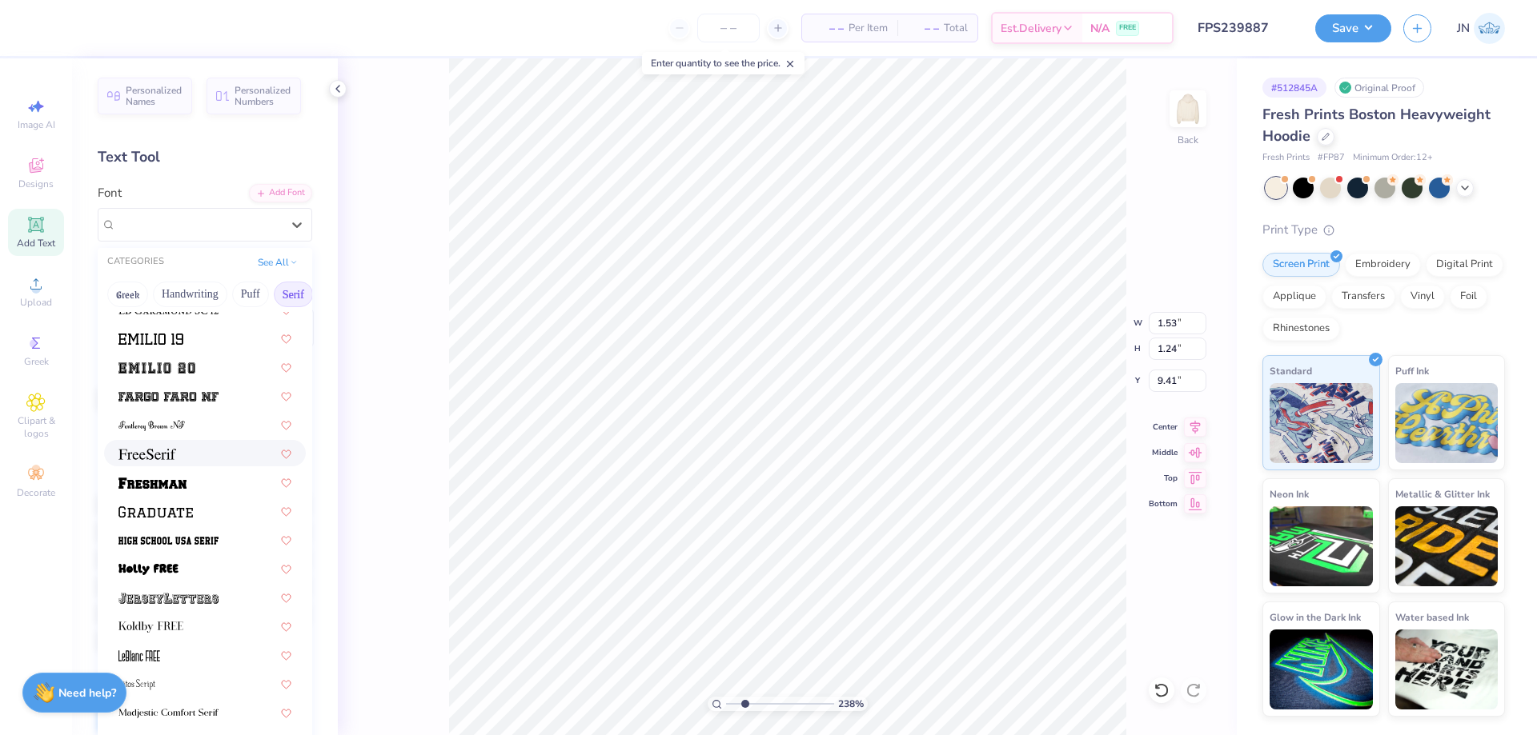
click at [180, 453] on div at bounding box center [204, 453] width 173 height 17
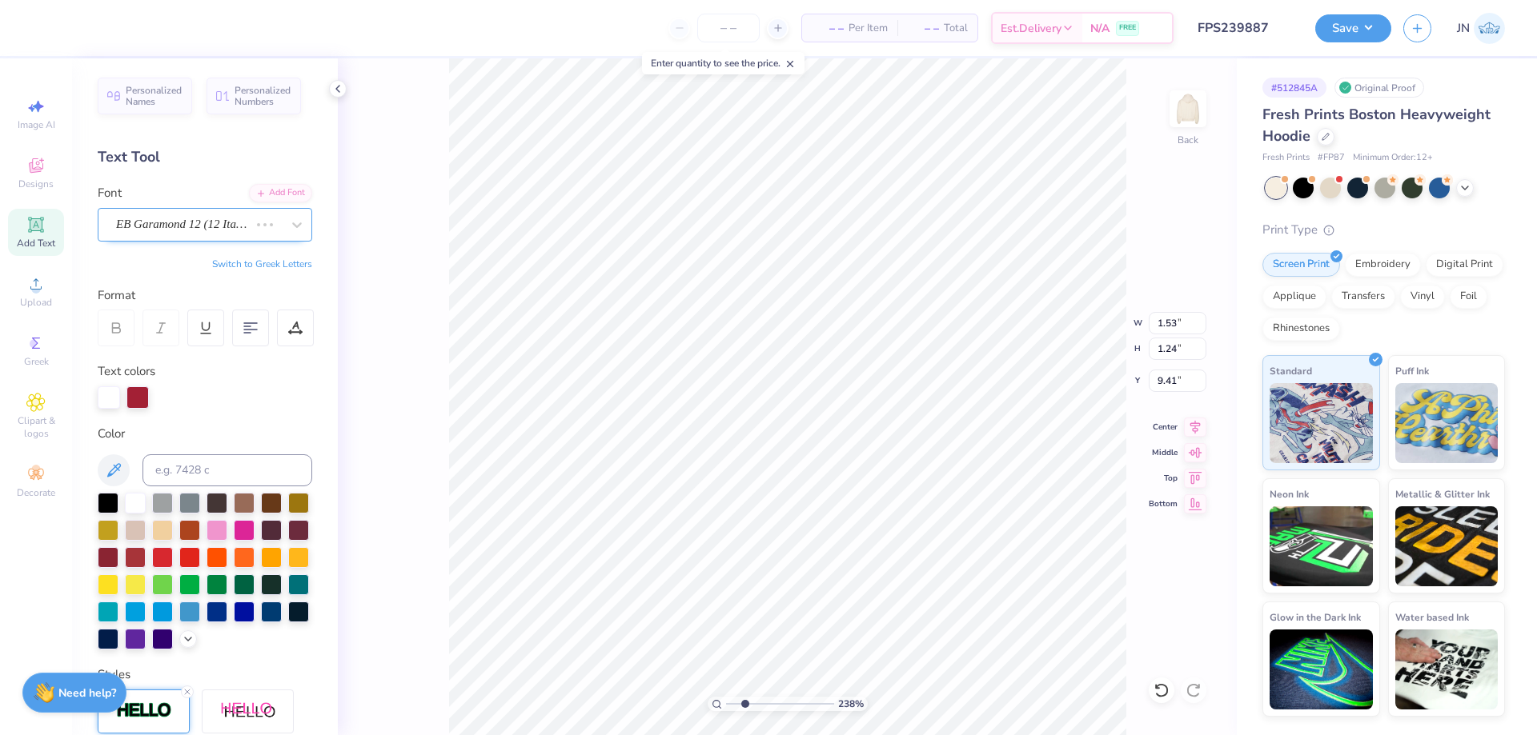
click at [223, 224] on div "EB Garamond 12 (12 Italic)" at bounding box center [182, 224] width 136 height 25
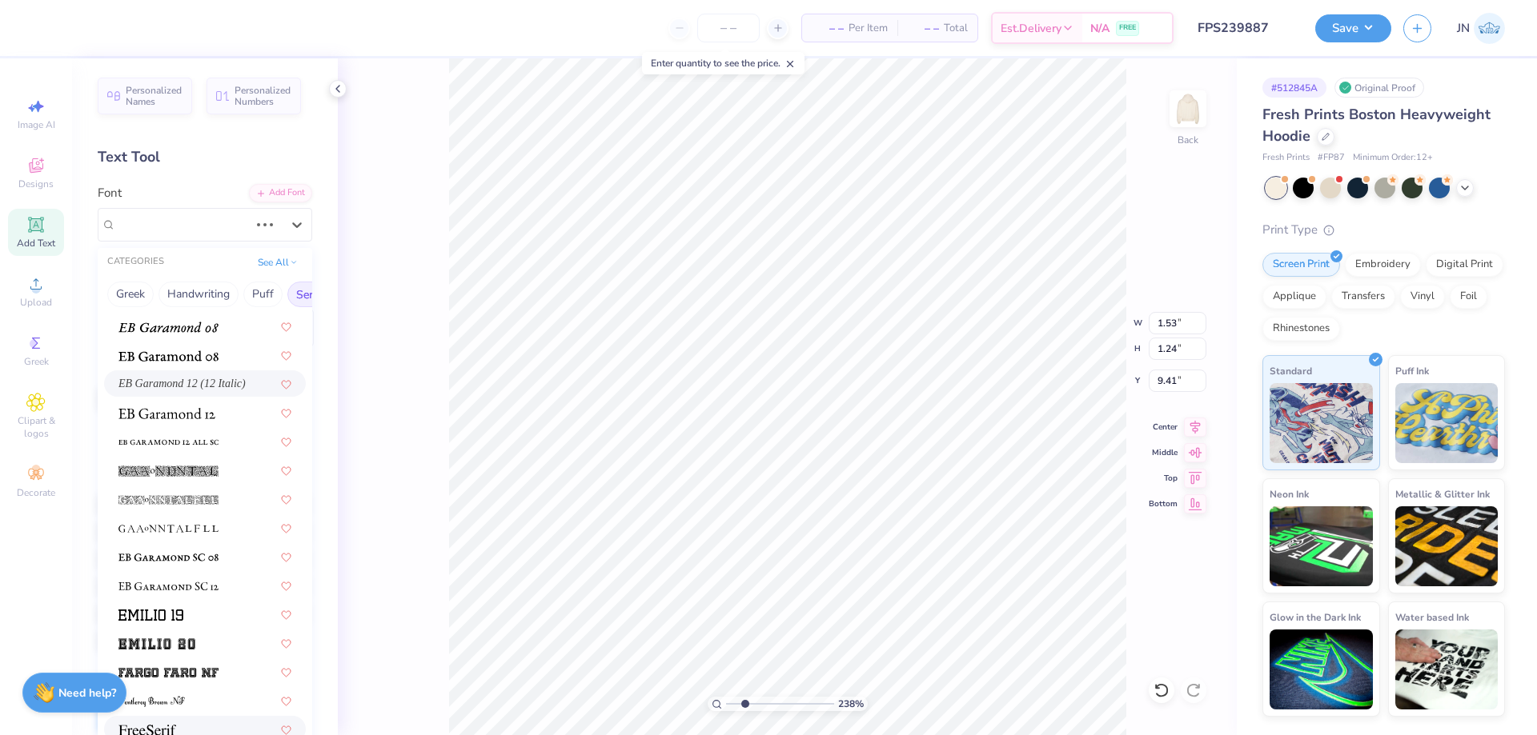
scroll to position [1200, 0]
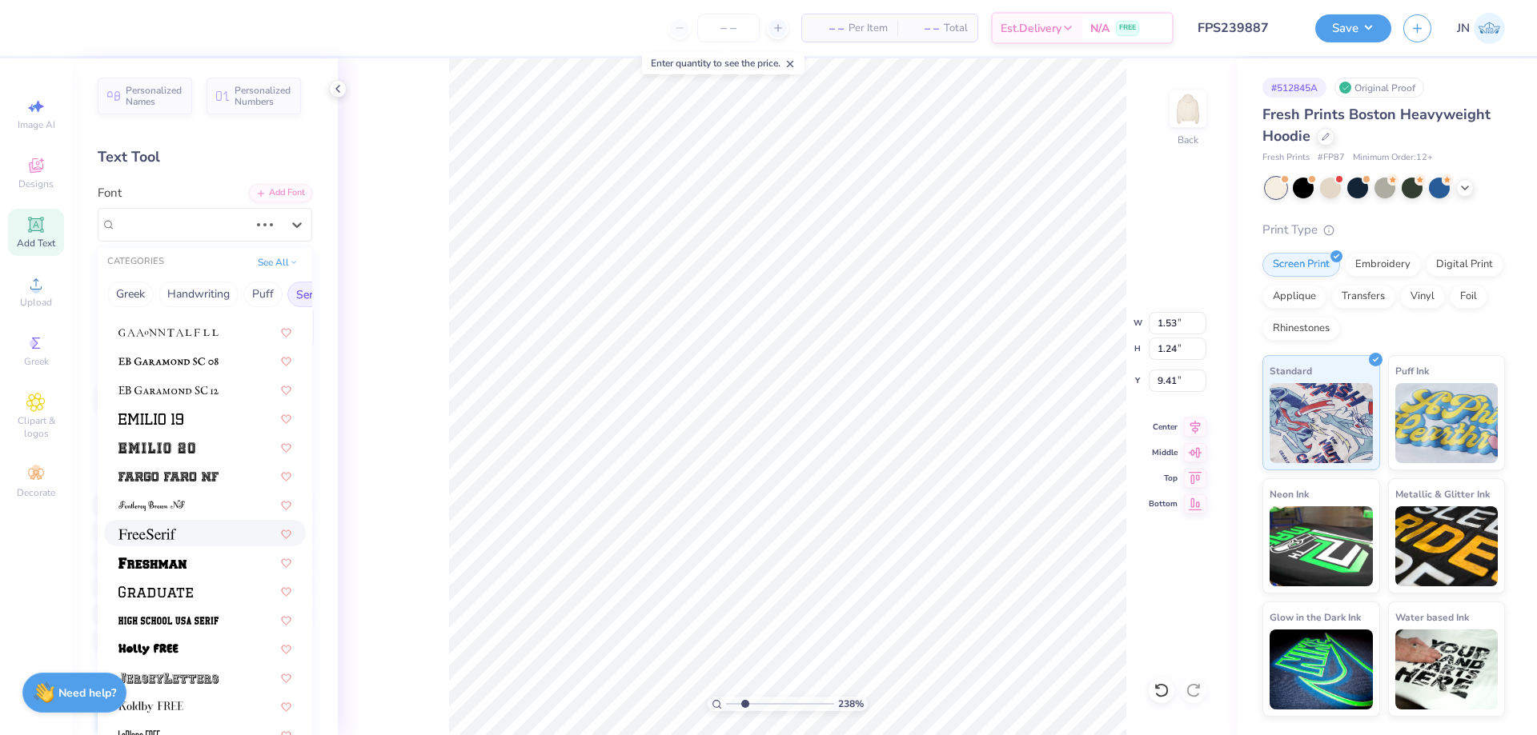
click at [177, 540] on div at bounding box center [204, 533] width 173 height 17
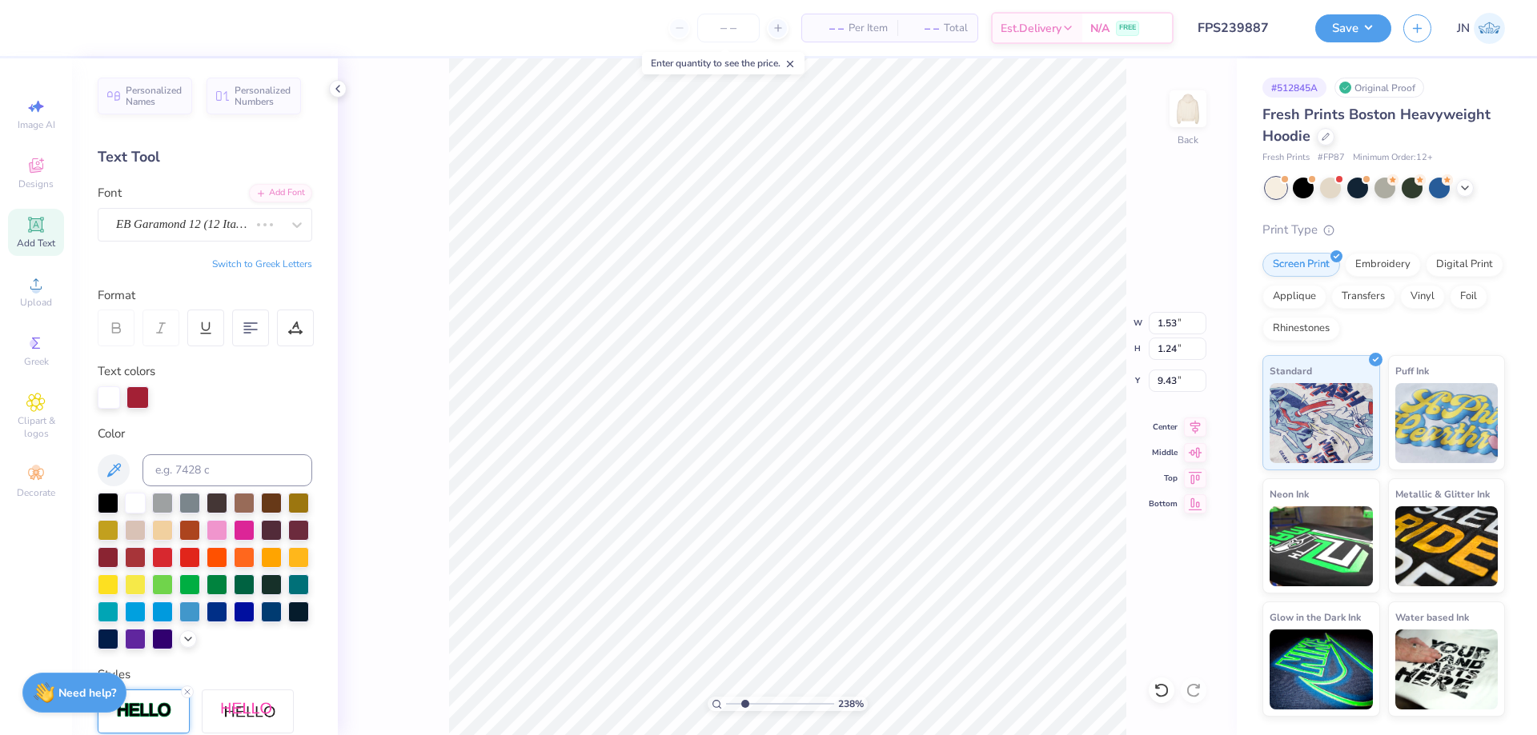
type input "9.43"
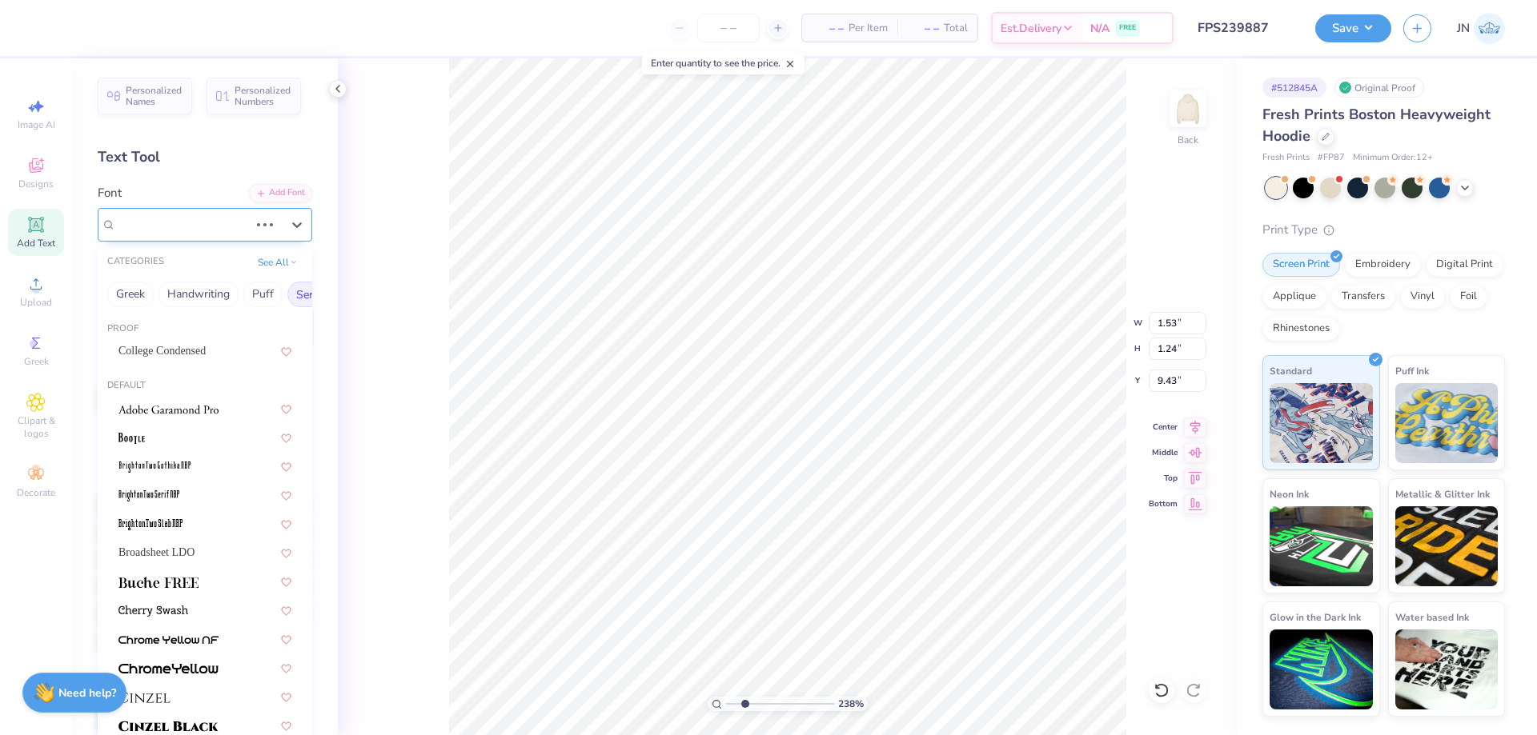
click at [174, 223] on div "EB Garamond 12 (12 Italic)" at bounding box center [182, 224] width 136 height 25
type input "free"
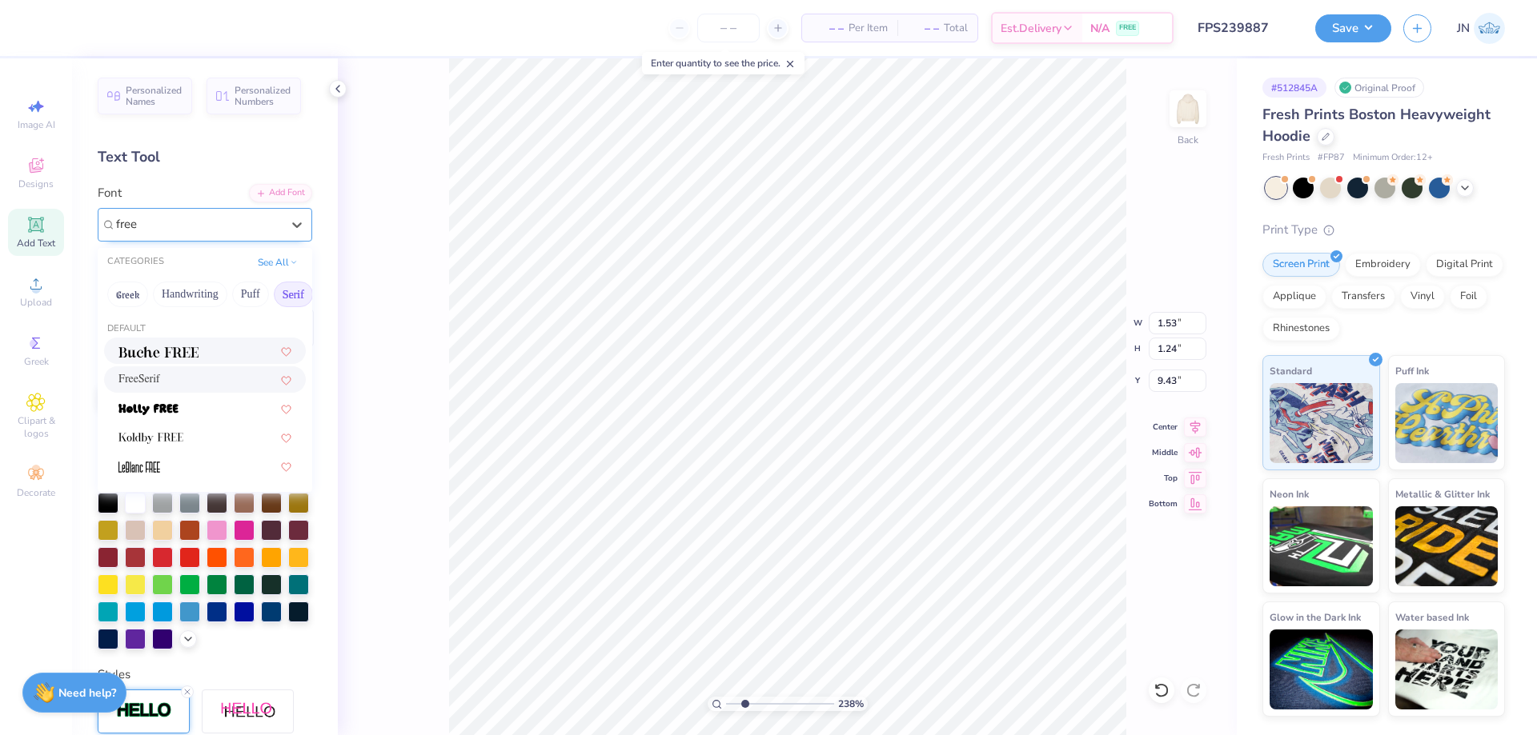
type input "1.84"
type input "1.43"
type input "9.32"
type input "1.53"
type input "1.24"
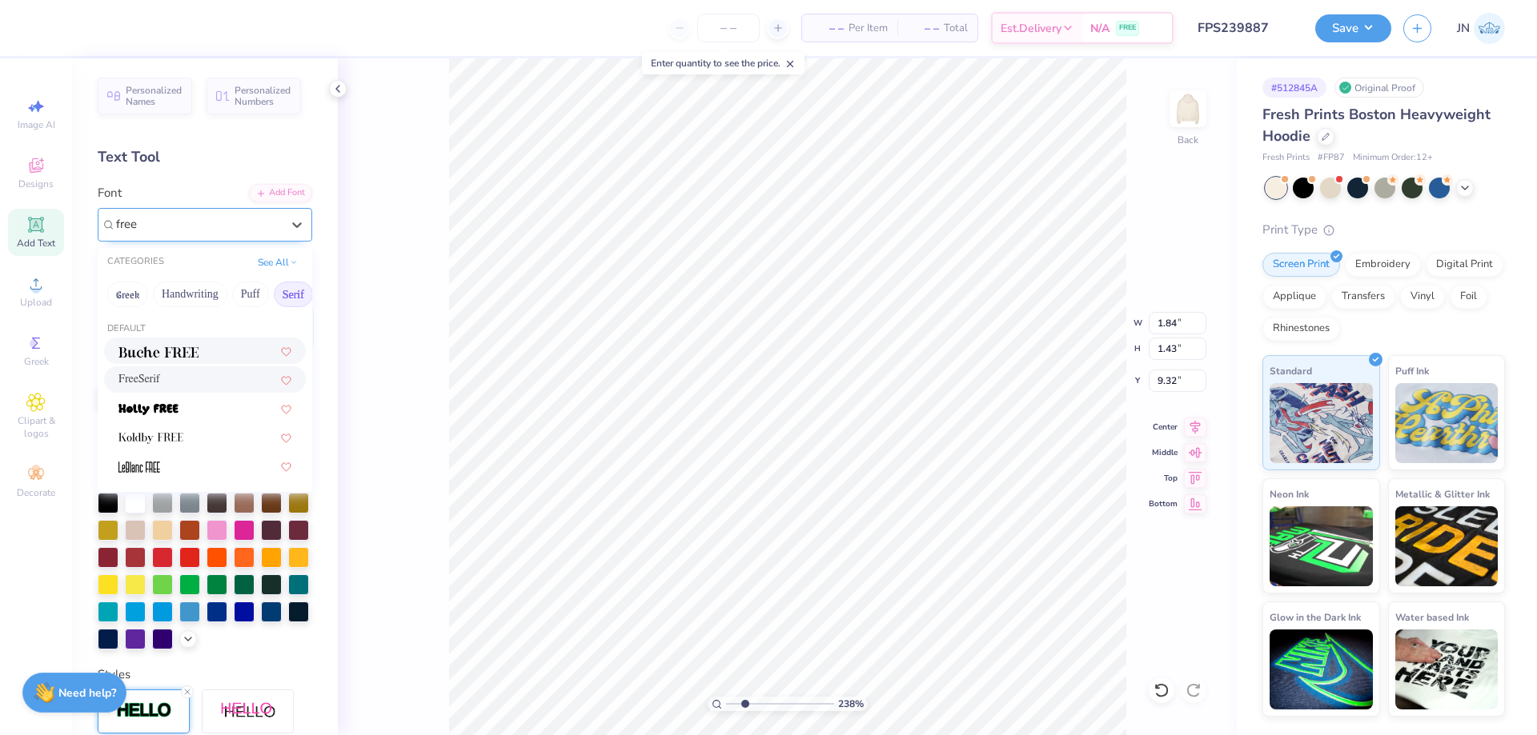
type input "9.43"
click at [176, 380] on div "FreeSerif" at bounding box center [204, 379] width 173 height 17
type input "free"
type input "1.84"
type input "1.43"
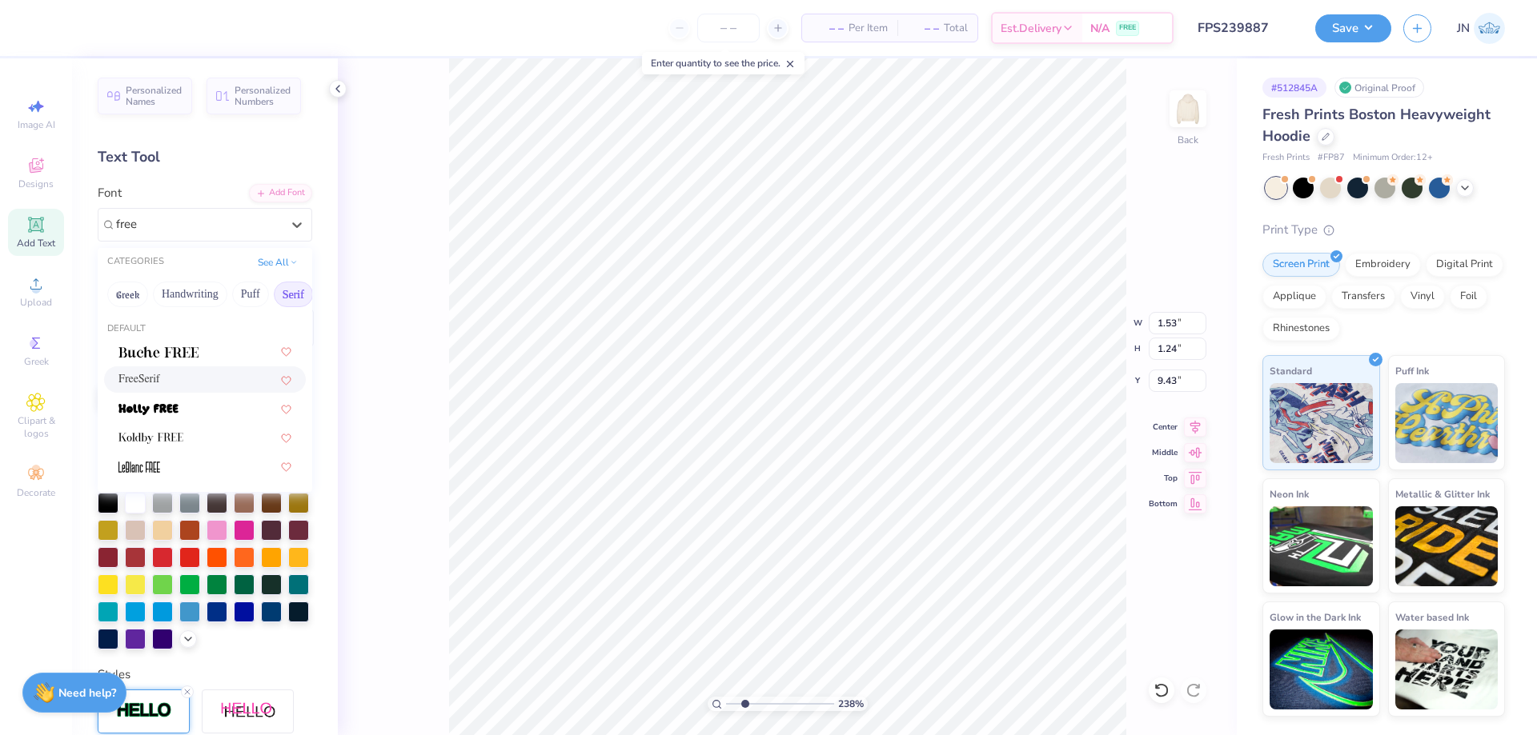
type input "9.33"
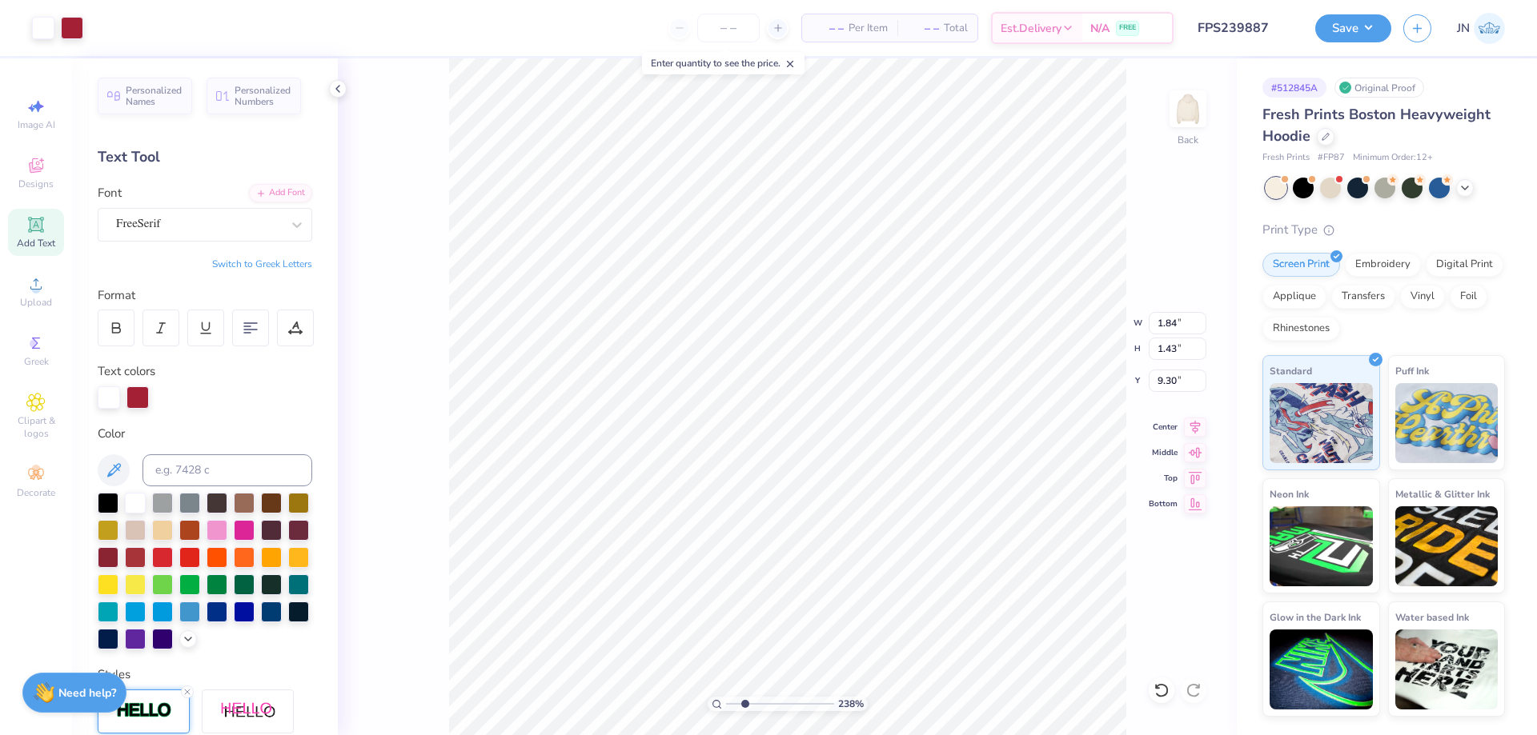
type input "9.30"
type input "2.01"
type input "1.56"
